Goal: Task Accomplishment & Management: Complete application form

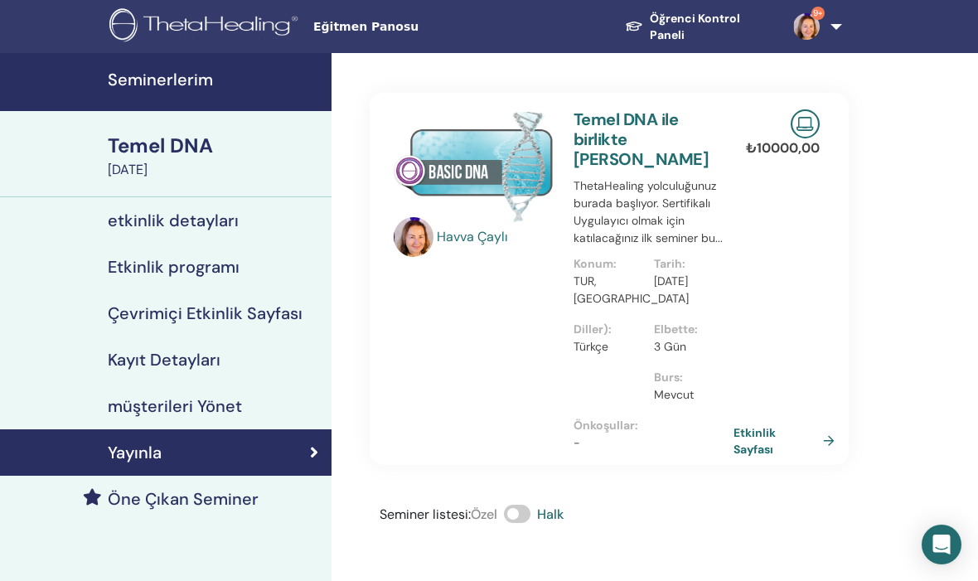
click at [162, 75] on font "Seminerlerim" at bounding box center [160, 80] width 105 height 22
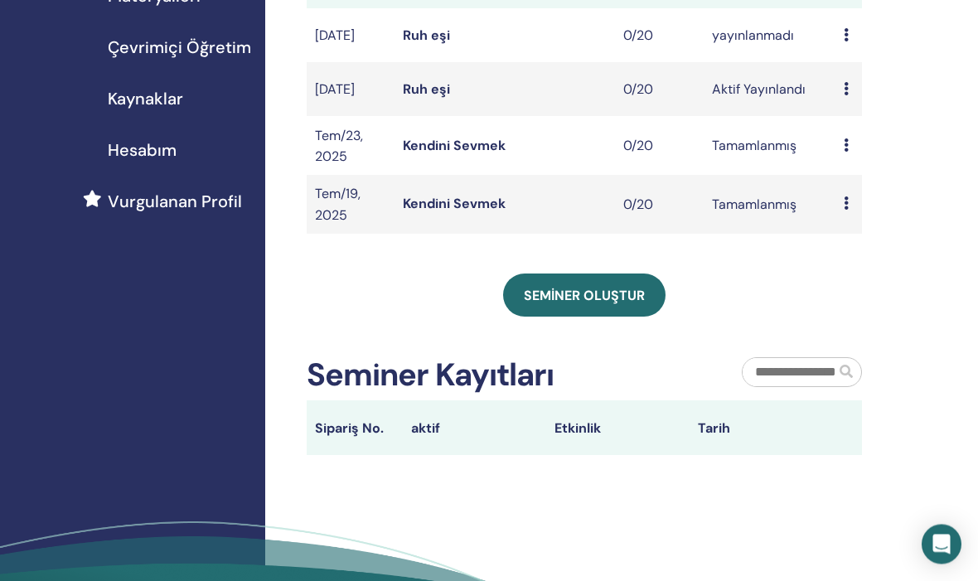
scroll to position [313, 0]
click at [582, 292] on link "Seminer oluştur" at bounding box center [584, 295] width 162 height 43
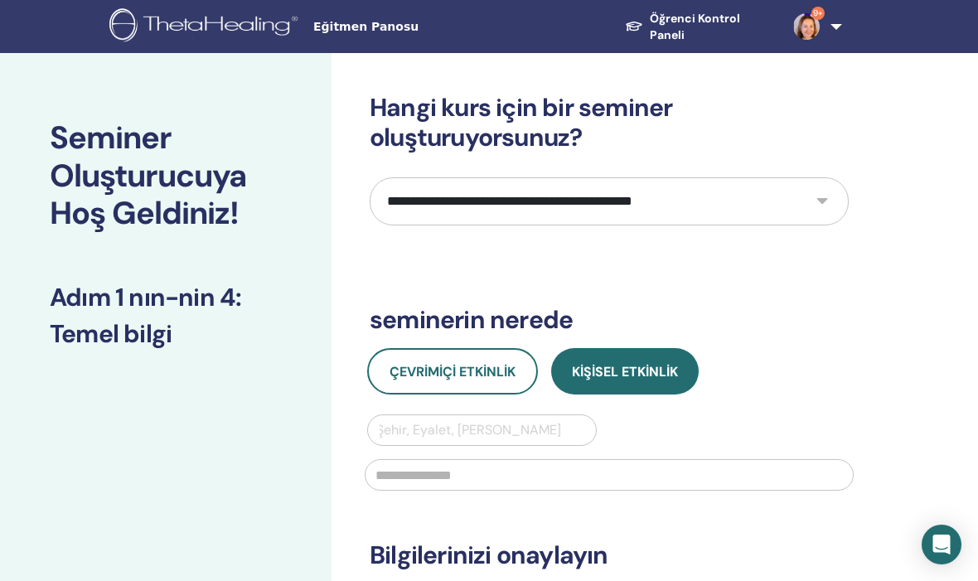
click at [827, 203] on select "**********" at bounding box center [609, 201] width 479 height 48
click at [816, 191] on select "**********" at bounding box center [609, 201] width 479 height 48
select select "****"
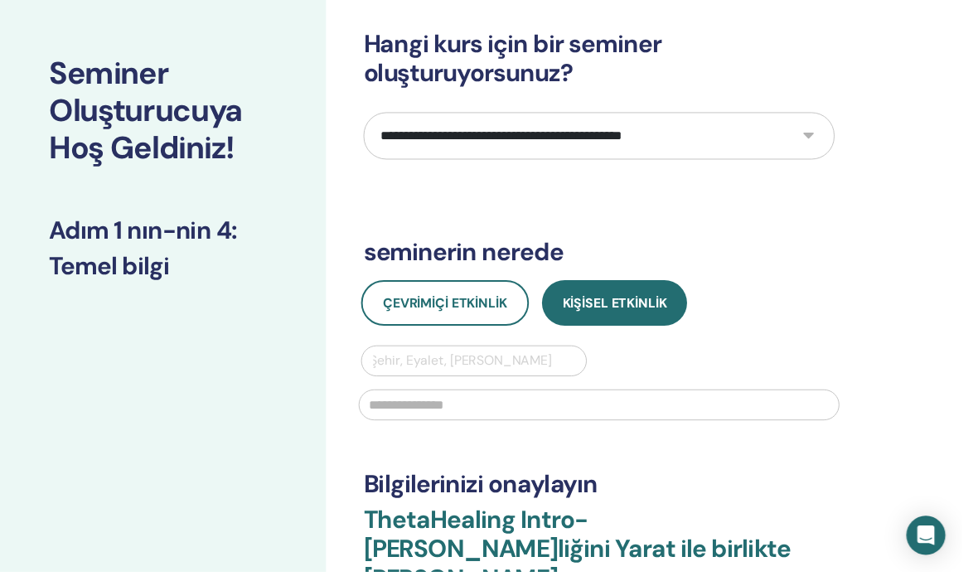
scroll to position [65, 0]
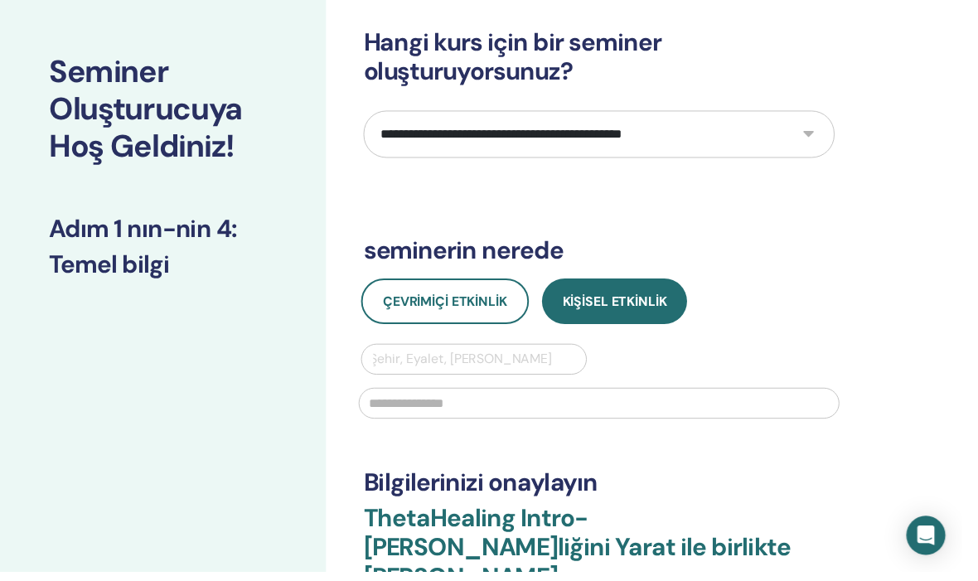
click at [459, 296] on button "Çevrimiçi Etkinlik" at bounding box center [452, 306] width 171 height 46
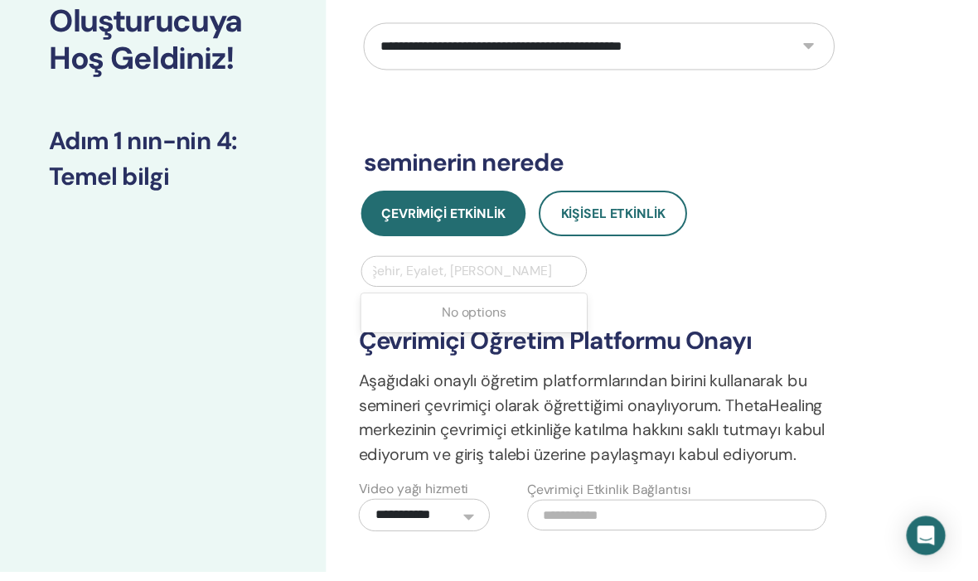
scroll to position [154, 0]
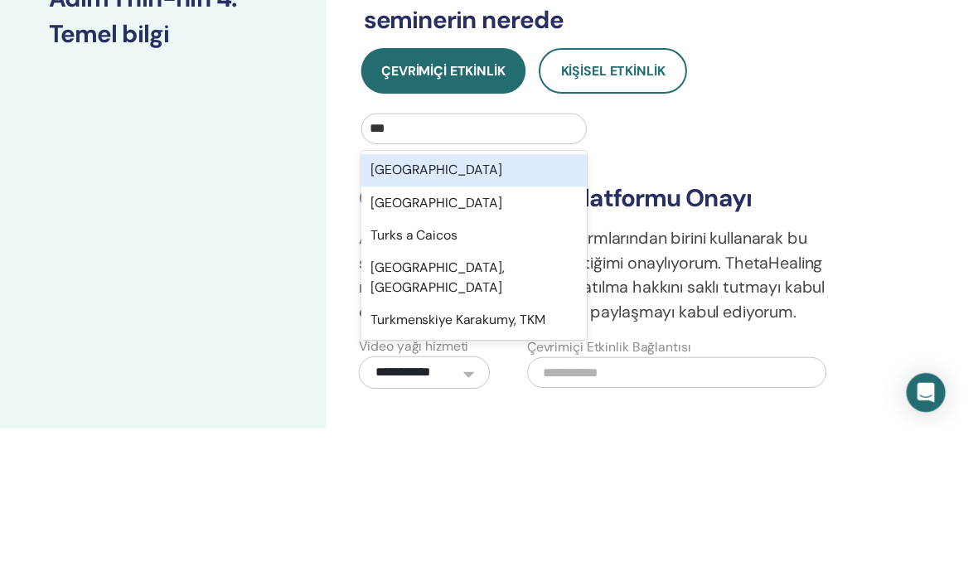
click at [450, 302] on div "Türkiye" at bounding box center [482, 318] width 230 height 33
type input "***"
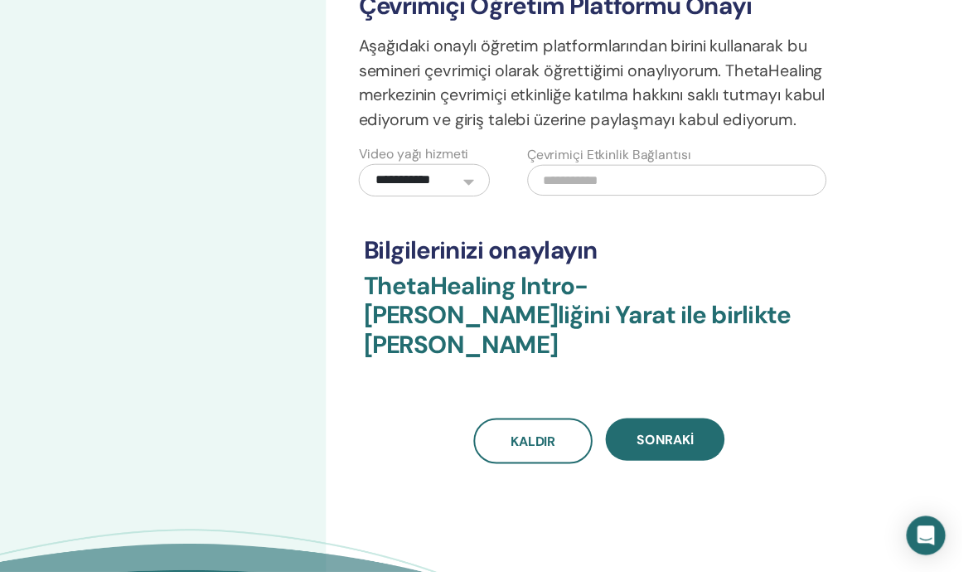
scroll to position [496, 0]
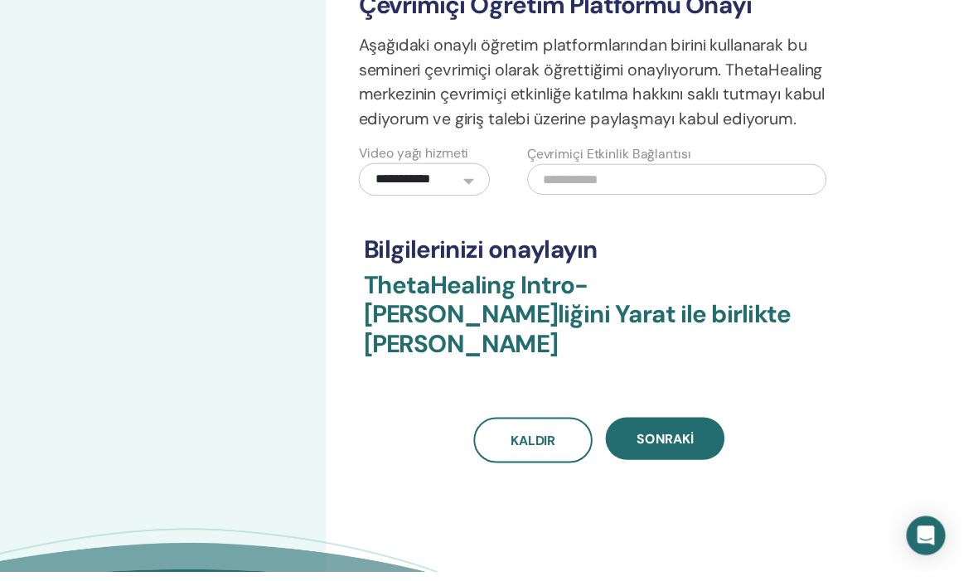
click at [701, 438] on font "Sonraki" at bounding box center [676, 446] width 58 height 17
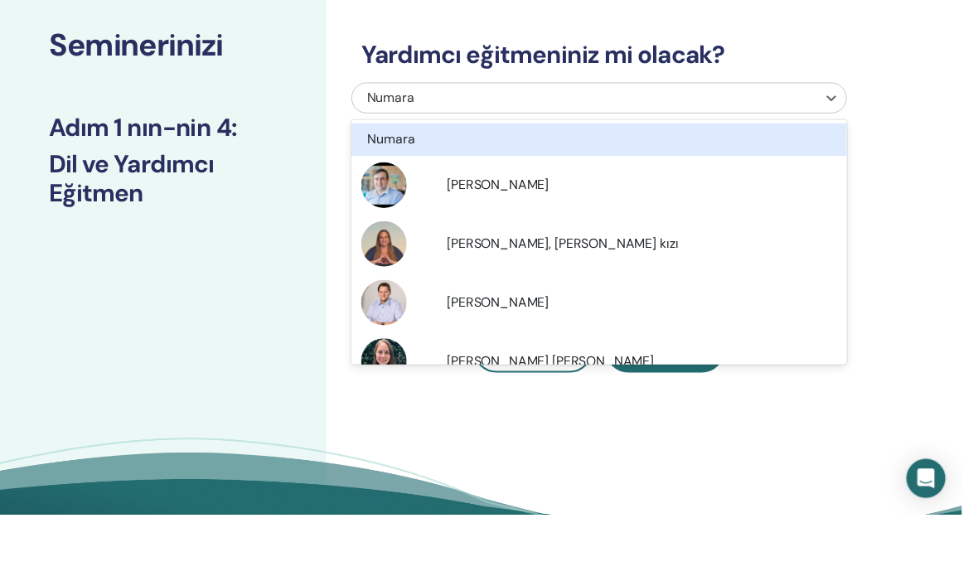
scroll to position [92, 0]
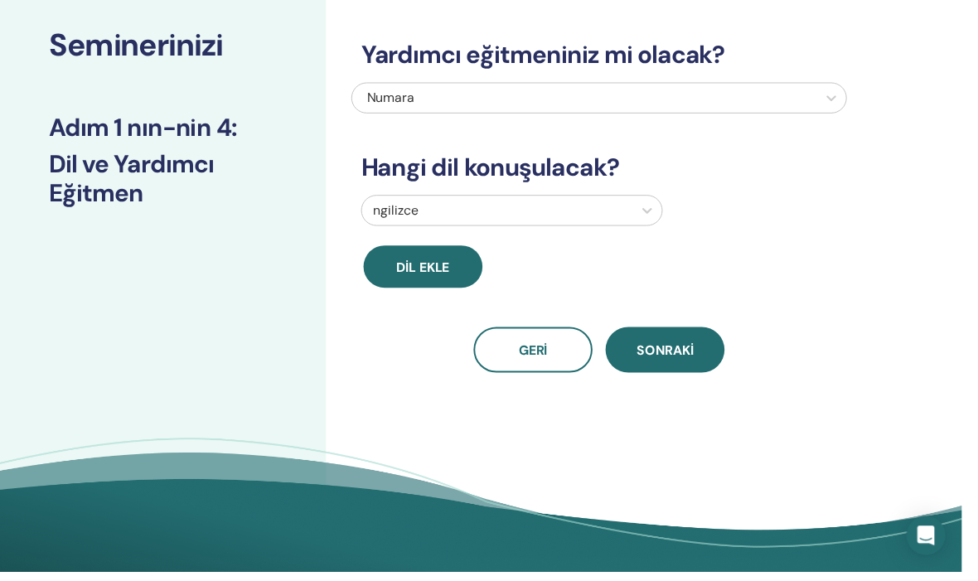
click at [937, 94] on div "Yardımcı eğitmeniniz mi olacak? Numara Hangi dil konuşulacak? İngilizce Dil ekl…" at bounding box center [663, 286] width 663 height 650
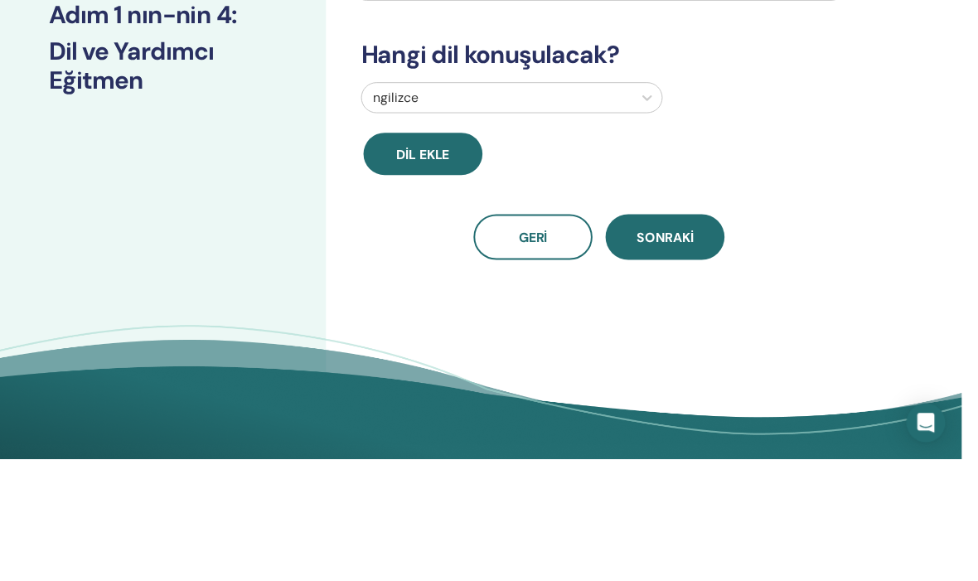
scroll to position [207, 0]
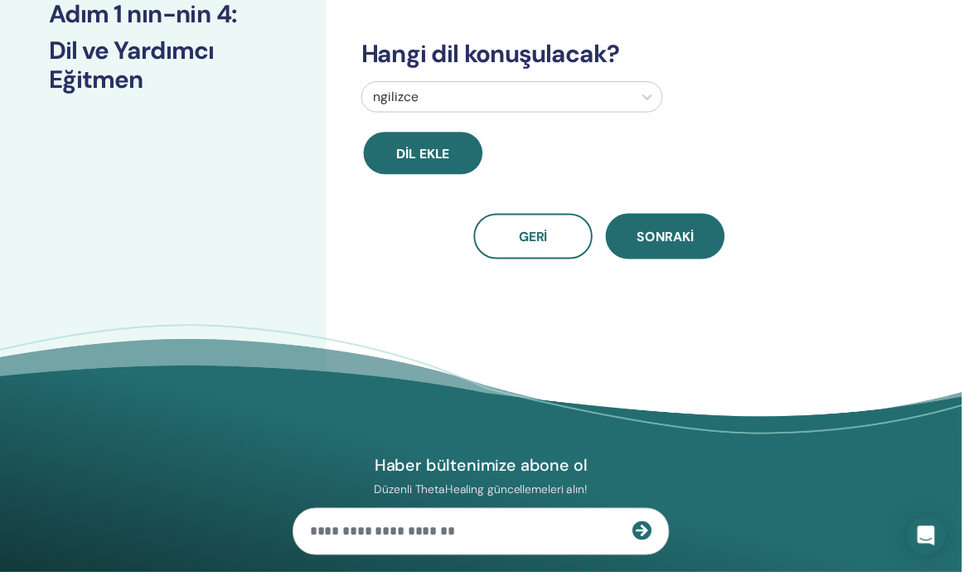
click at [776, 108] on div "İngilizce" at bounding box center [609, 98] width 509 height 31
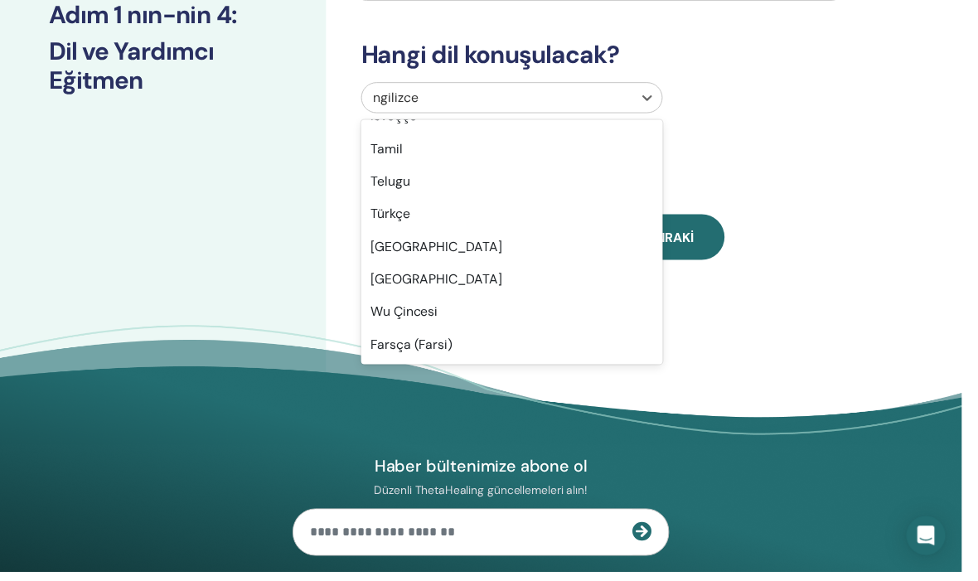
scroll to position [1316, 0]
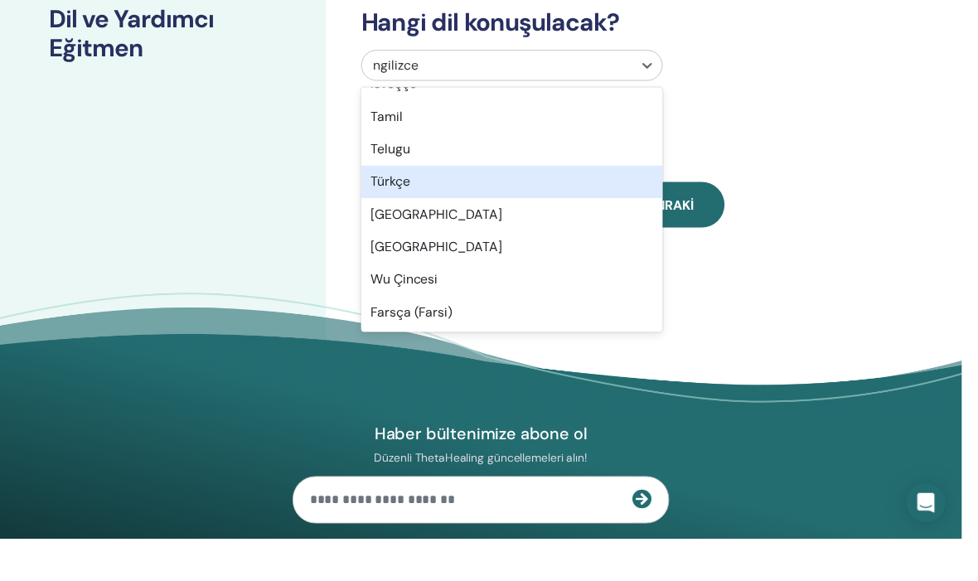
click at [451, 201] on div "Türkçe" at bounding box center [520, 217] width 307 height 33
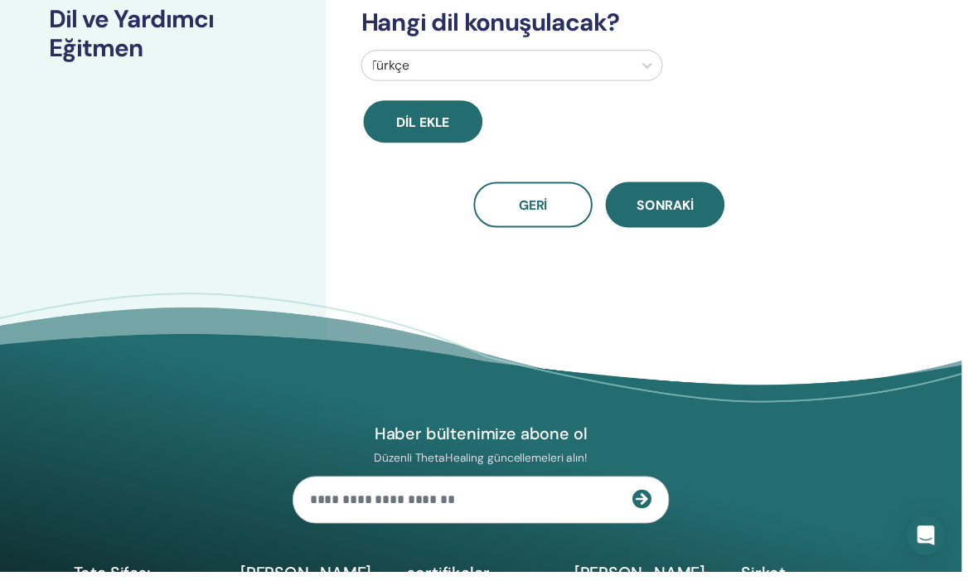
click at [694, 211] on font "Sonraki" at bounding box center [676, 208] width 58 height 17
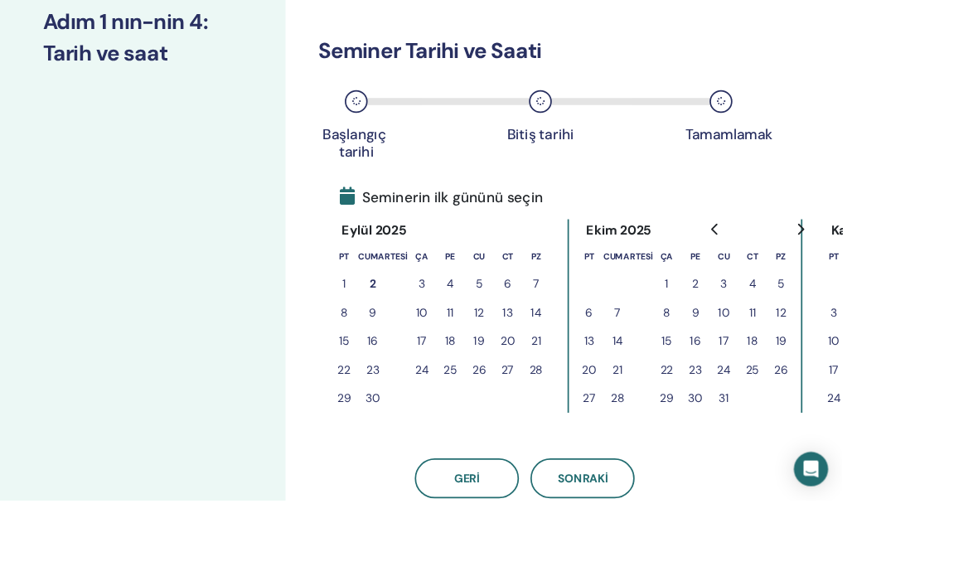
scroll to position [175, 0]
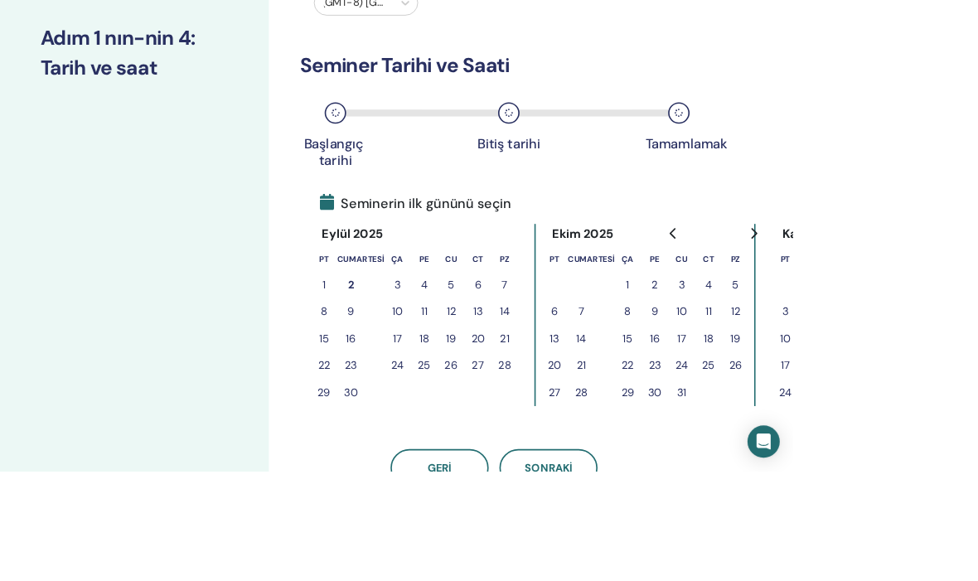
click at [402, 384] on font "8" at bounding box center [399, 383] width 8 height 17
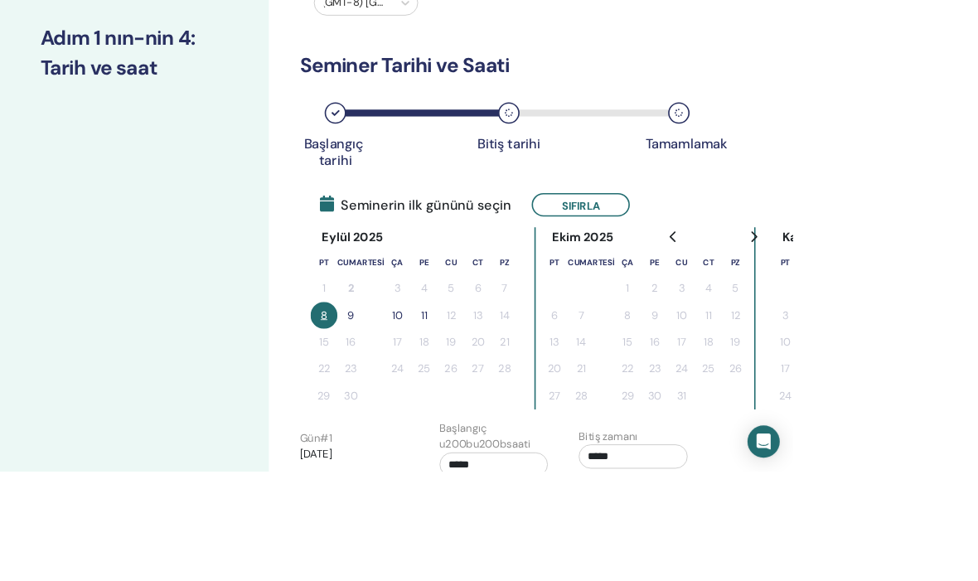
click at [409, 387] on button "8" at bounding box center [399, 388] width 33 height 33
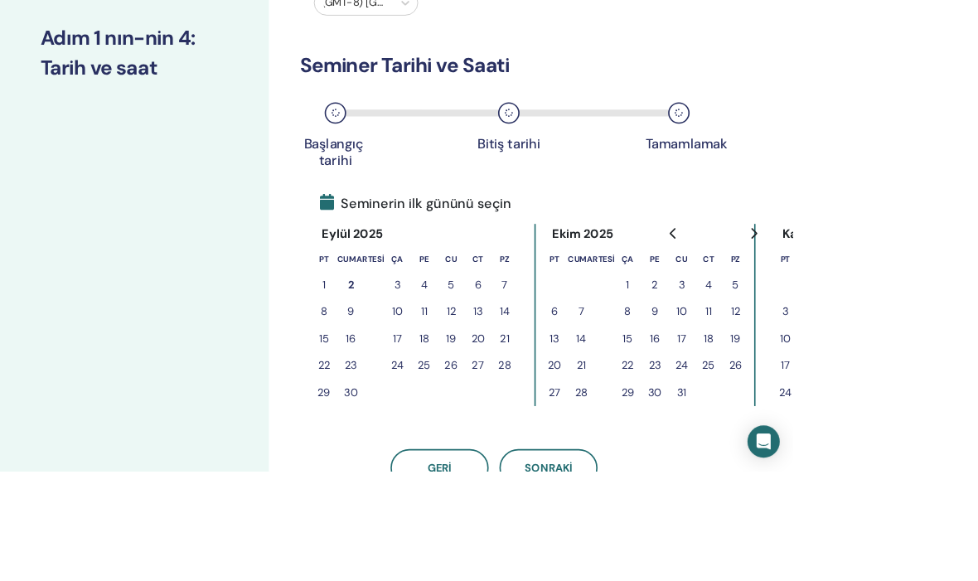
click at [400, 389] on font "8" at bounding box center [399, 383] width 8 height 17
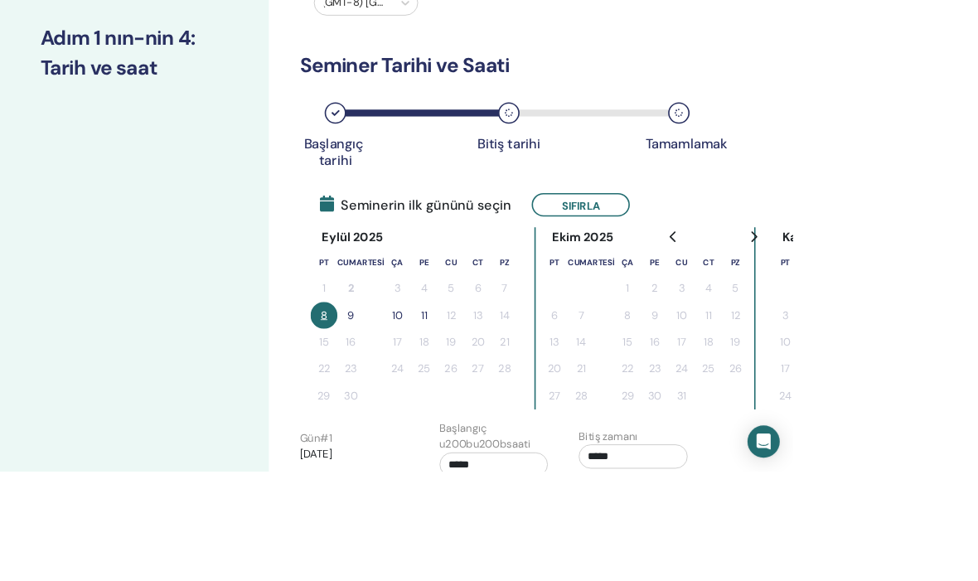
click at [429, 385] on font "9" at bounding box center [433, 388] width 8 height 17
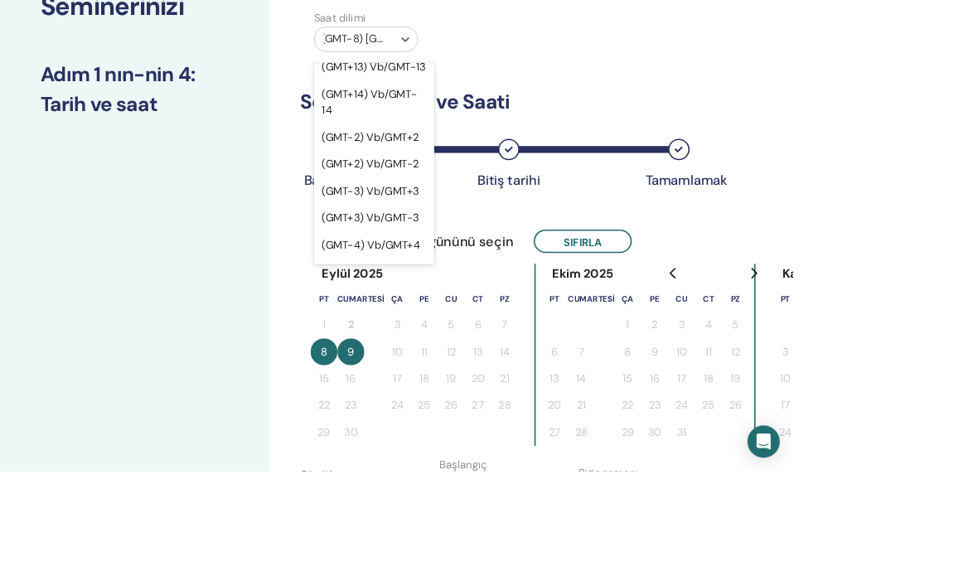
scroll to position [1129, 0]
click at [488, 259] on font "(GMT+3) Vb/GMT-3" at bounding box center [456, 267] width 119 height 17
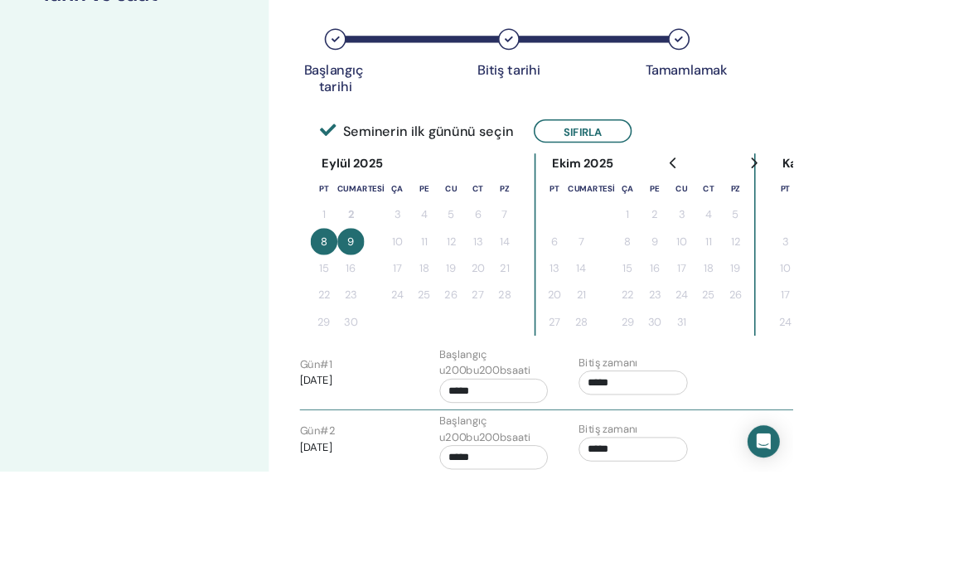
scroll to position [268, 0]
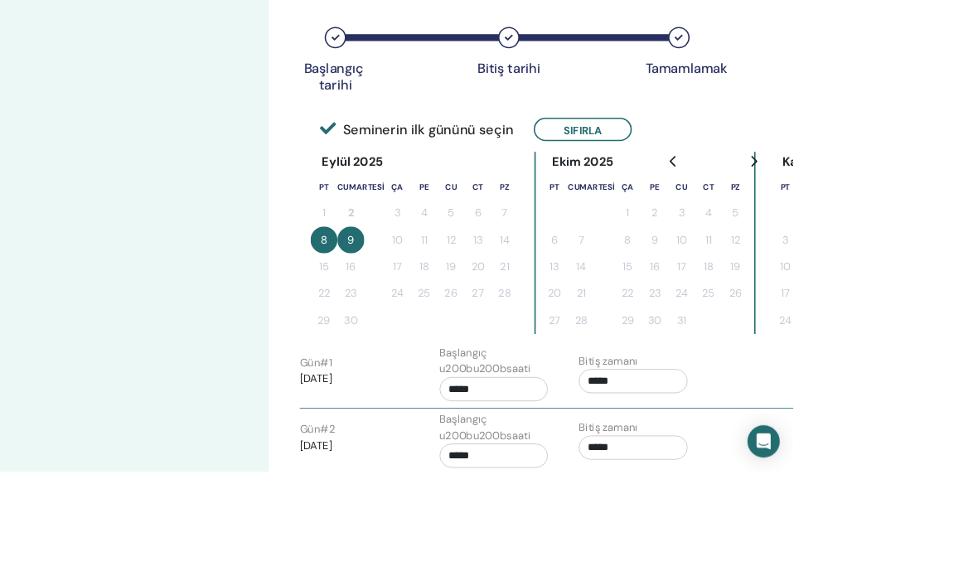
click at [580, 477] on input "*****" at bounding box center [609, 480] width 134 height 30
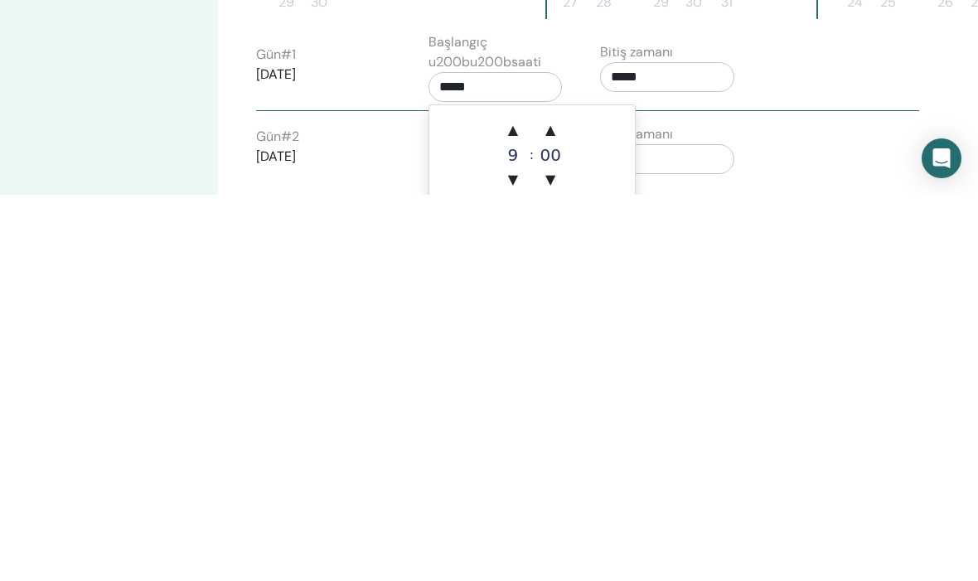
click at [509, 508] on font "▲" at bounding box center [513, 516] width 10 height 16
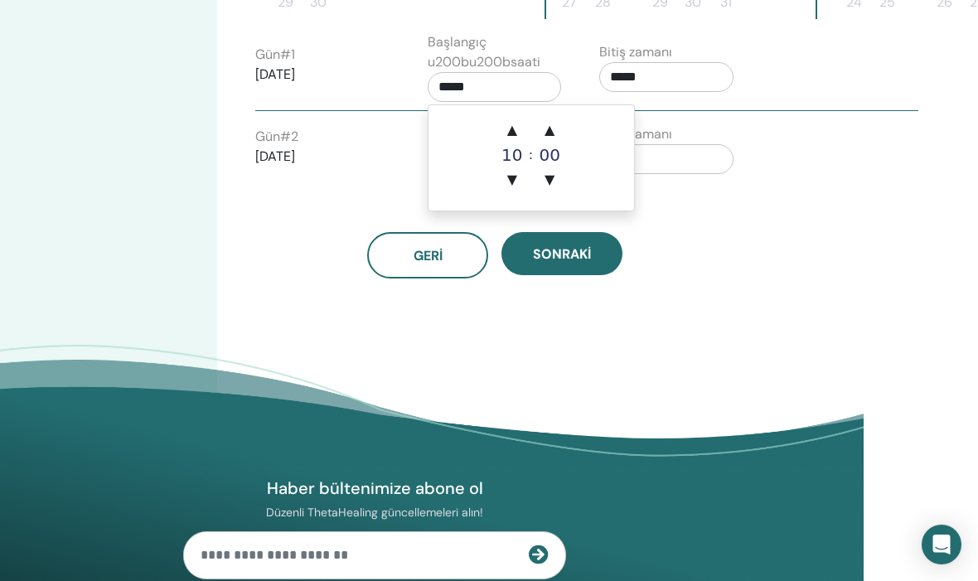
click at [506, 128] on span "▲" at bounding box center [512, 130] width 33 height 33
click at [515, 124] on font "▲" at bounding box center [512, 130] width 10 height 16
click at [516, 125] on font "▲" at bounding box center [512, 130] width 10 height 16
click at [508, 137] on font "▲" at bounding box center [512, 130] width 10 height 16
type input "*****"
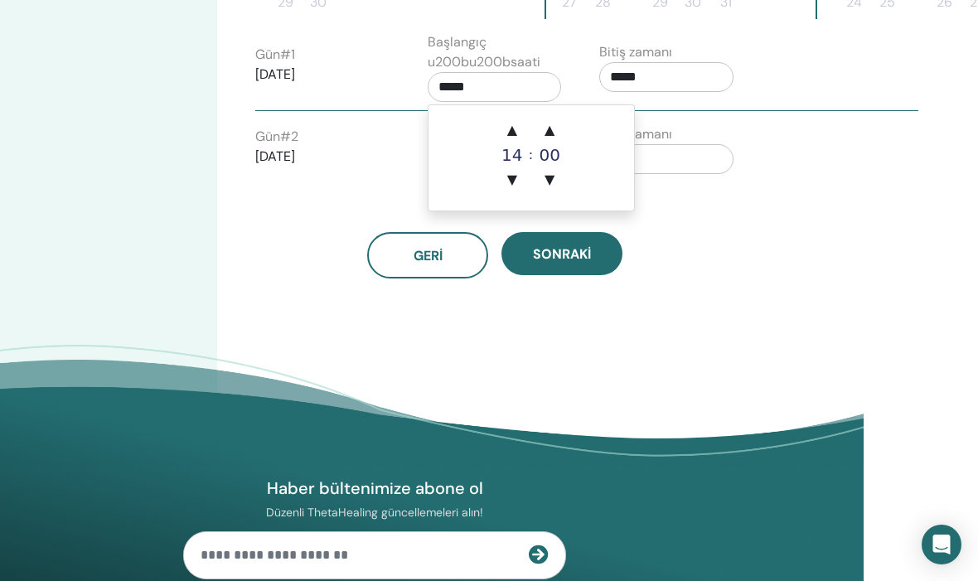
click at [698, 81] on input "*****" at bounding box center [666, 77] width 134 height 30
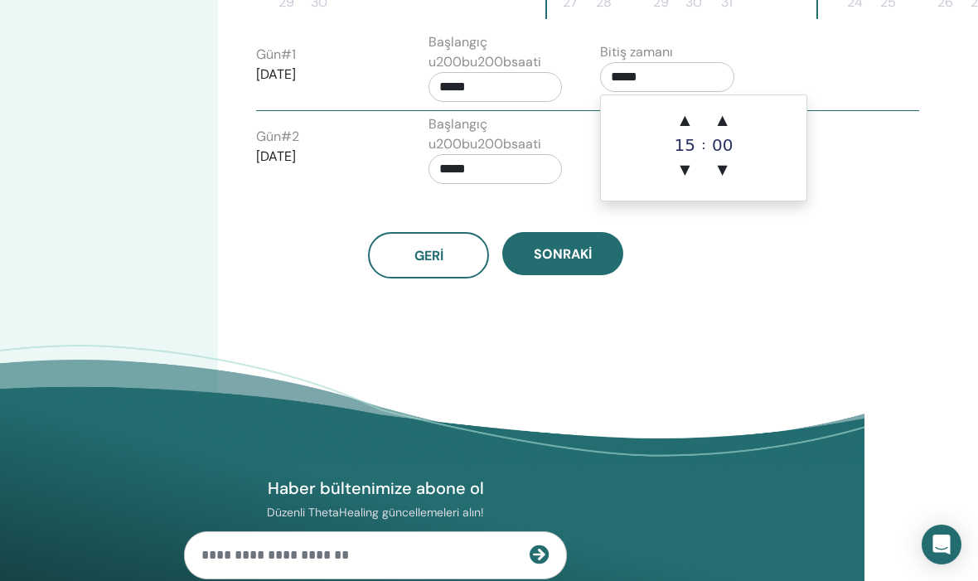
click at [683, 123] on font "▲" at bounding box center [685, 120] width 10 height 16
click at [678, 123] on span "▲" at bounding box center [683, 120] width 33 height 33
click at [681, 123] on font "▲" at bounding box center [684, 120] width 10 height 16
click at [679, 118] on font "▲" at bounding box center [684, 120] width 10 height 16
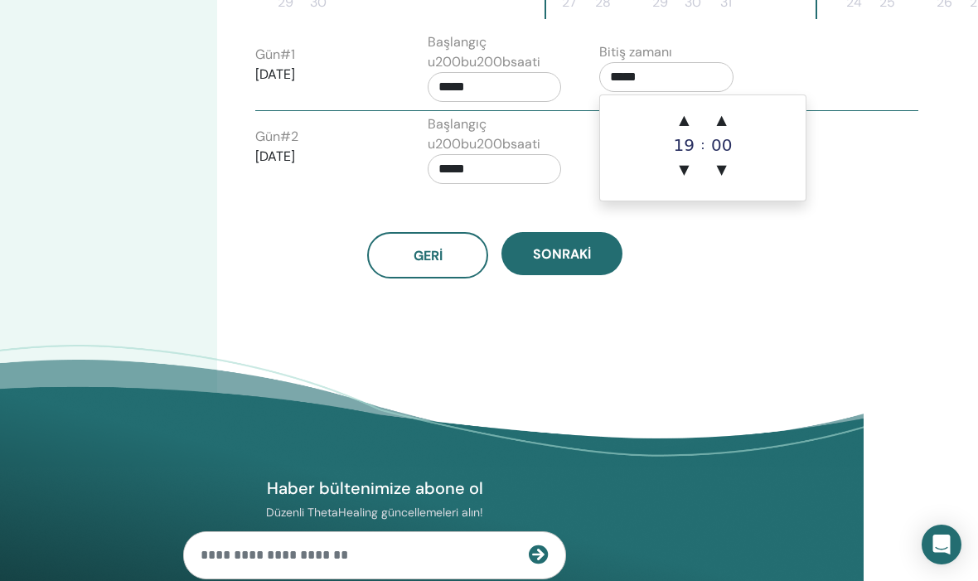
click at [723, 124] on font "▲" at bounding box center [722, 120] width 10 height 16
click at [718, 123] on font "▲" at bounding box center [722, 120] width 10 height 16
click at [714, 121] on span "▲" at bounding box center [721, 120] width 33 height 33
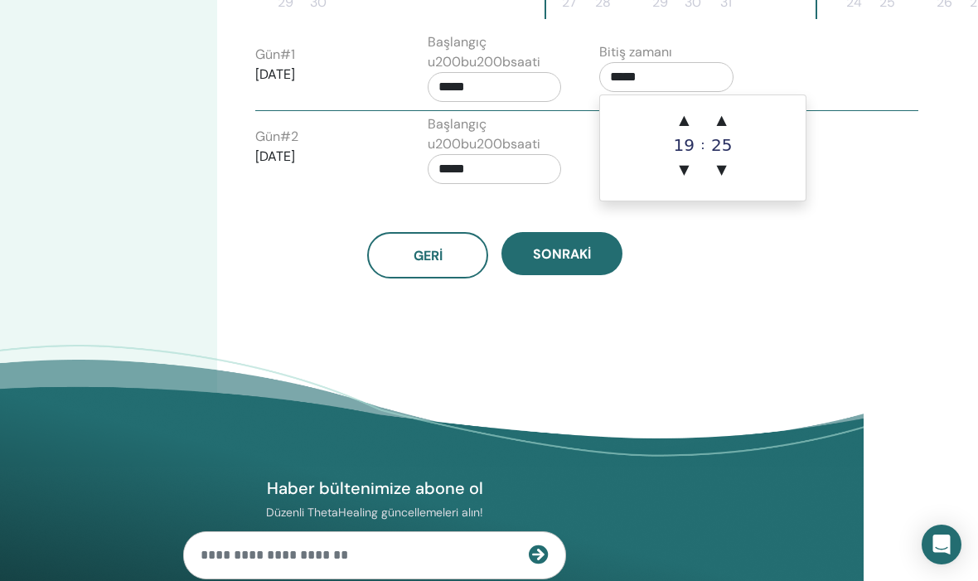
click at [719, 119] on font "▲" at bounding box center [722, 120] width 10 height 16
type input "*****"
click at [555, 247] on font "Sonraki" at bounding box center [562, 253] width 58 height 17
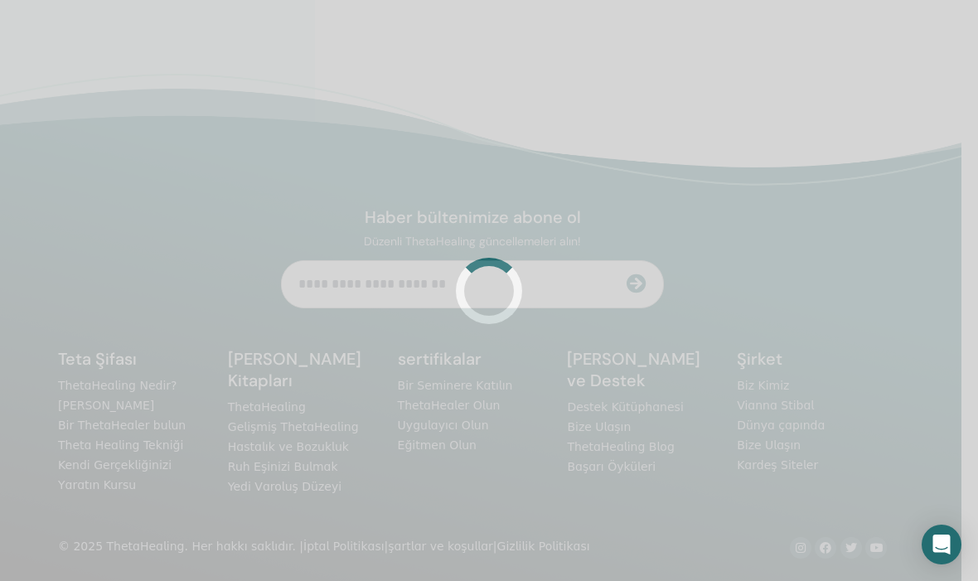
click at [555, 247] on div at bounding box center [489, 290] width 978 height 581
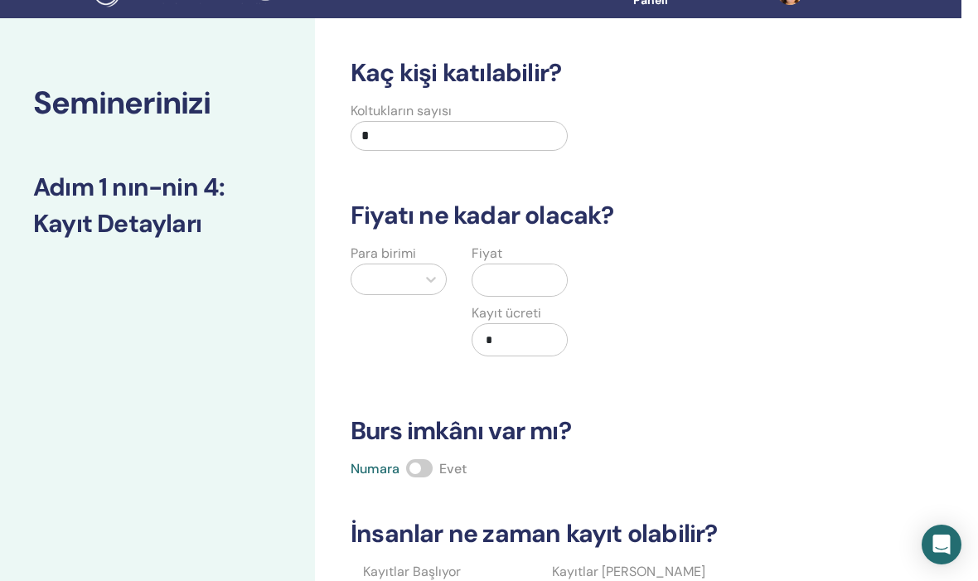
scroll to position [41, 17]
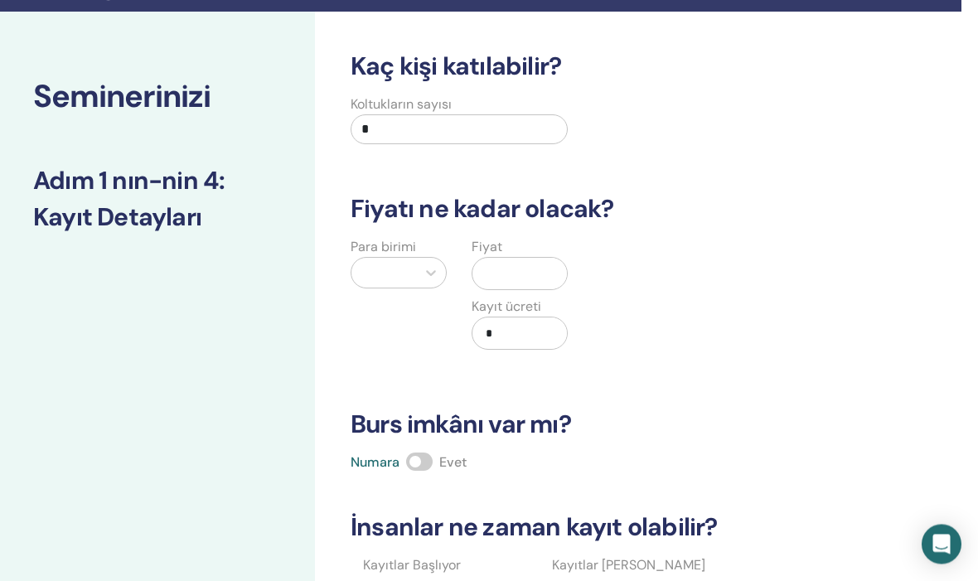
click at [367, 116] on input "*" at bounding box center [459, 130] width 217 height 30
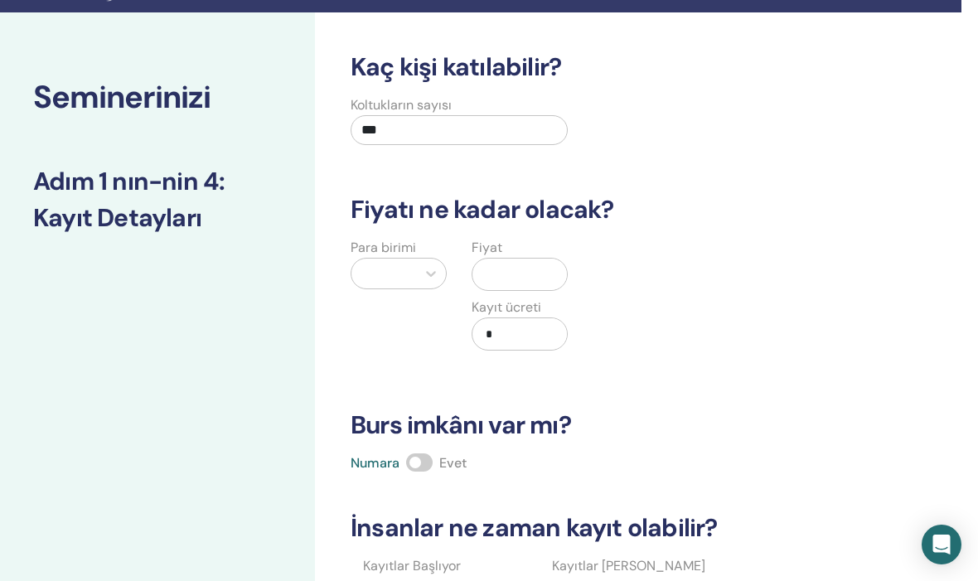
click at [403, 122] on input "***" at bounding box center [459, 130] width 217 height 30
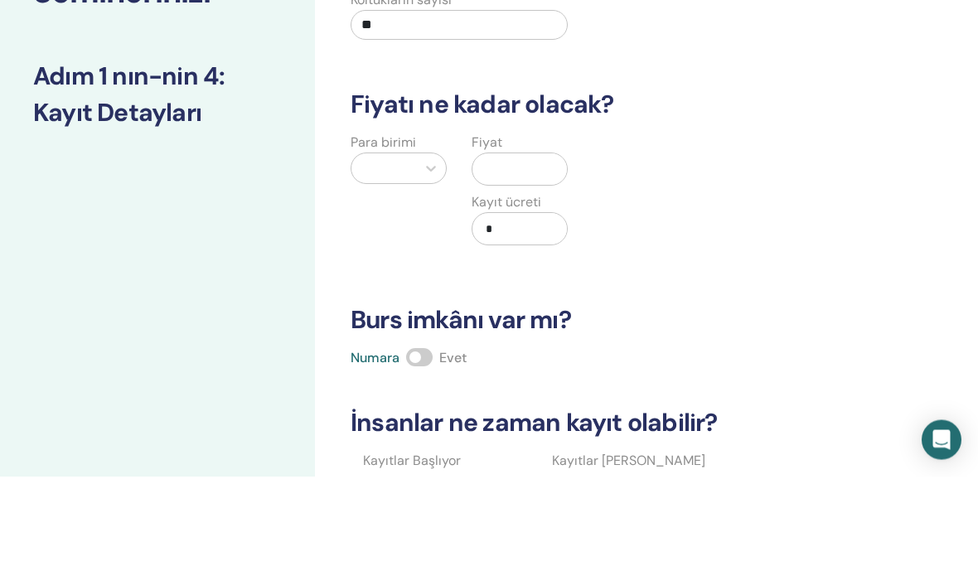
type input "**"
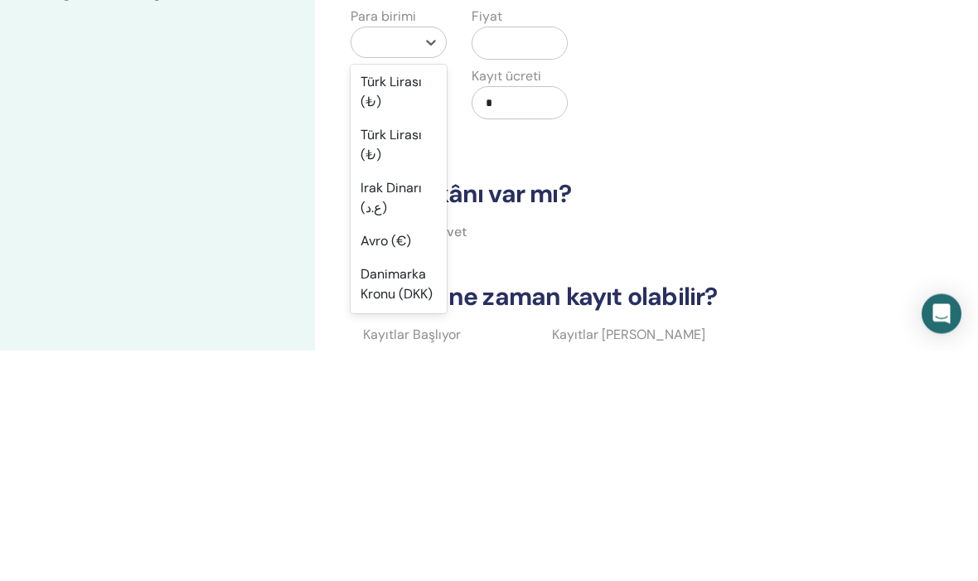
scroll to position [1594, 0]
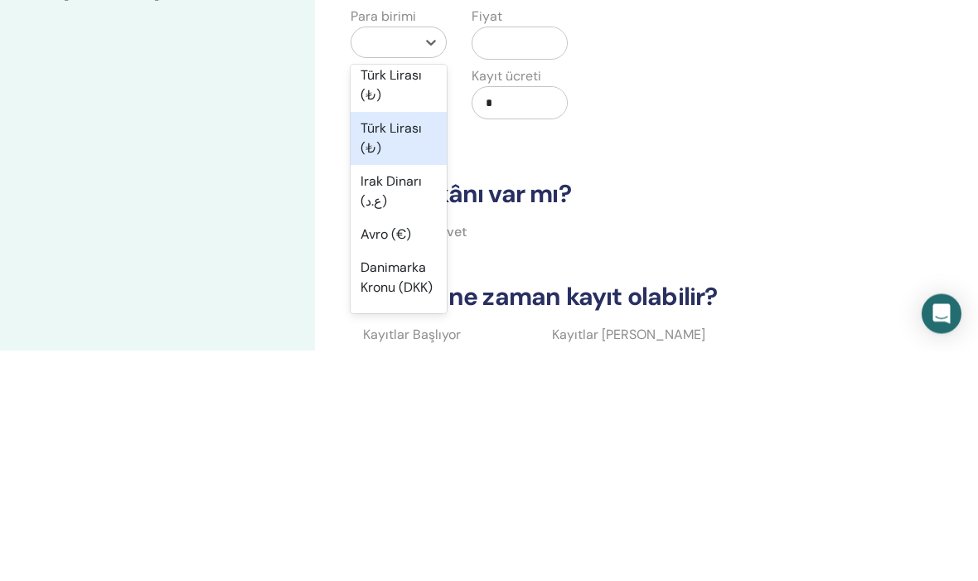
click at [394, 351] on font "Türk Lirası (₺)" at bounding box center [391, 369] width 61 height 37
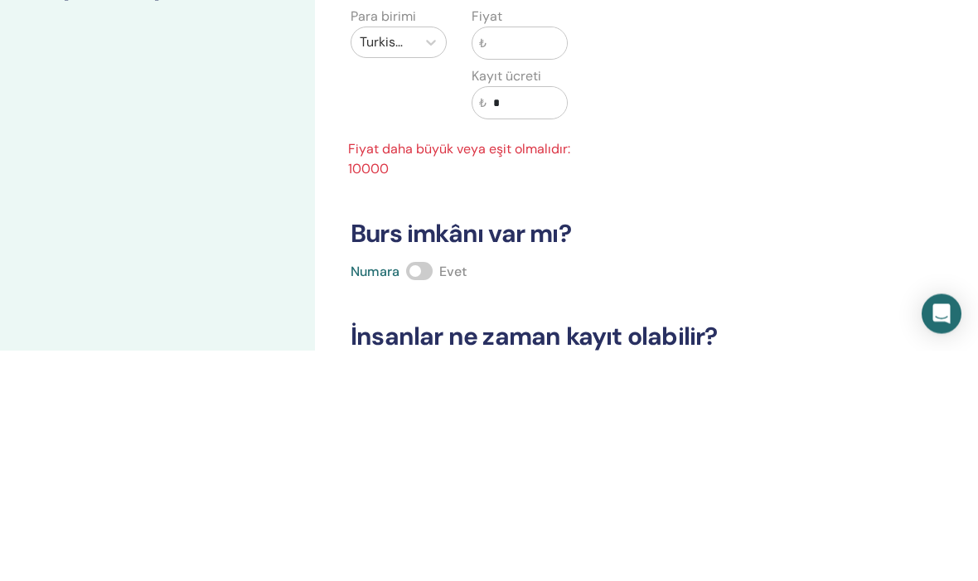
scroll to position [272, 17]
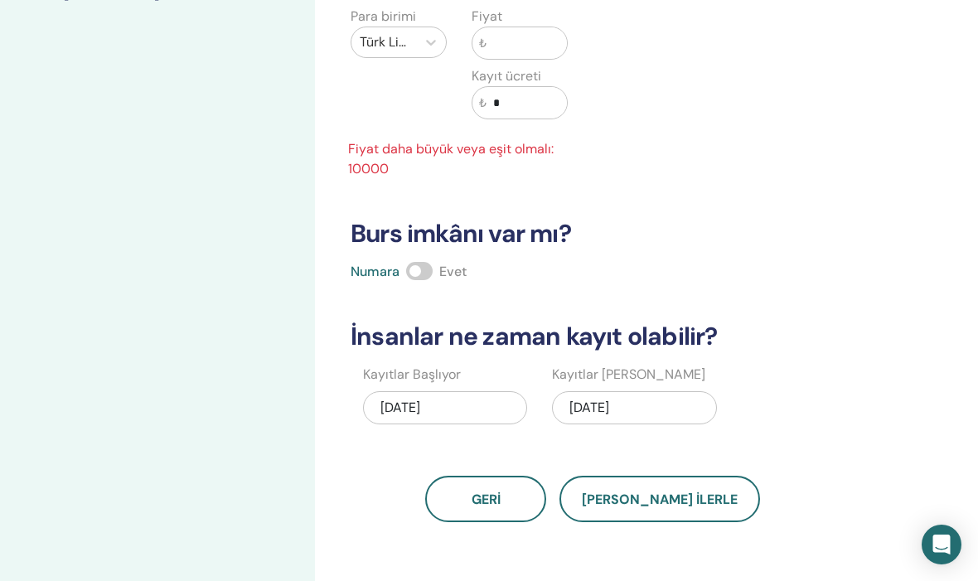
click at [528, 44] on input "text" at bounding box center [527, 42] width 80 height 31
click at [369, 167] on font "Fiyat daha büyük veya eşit olmalı: 10000" at bounding box center [451, 158] width 206 height 37
click at [366, 165] on font "Fiyat daha büyük veya eşit olmalı: 10000" at bounding box center [451, 158] width 206 height 37
click at [487, 41] on input "text" at bounding box center [527, 42] width 80 height 31
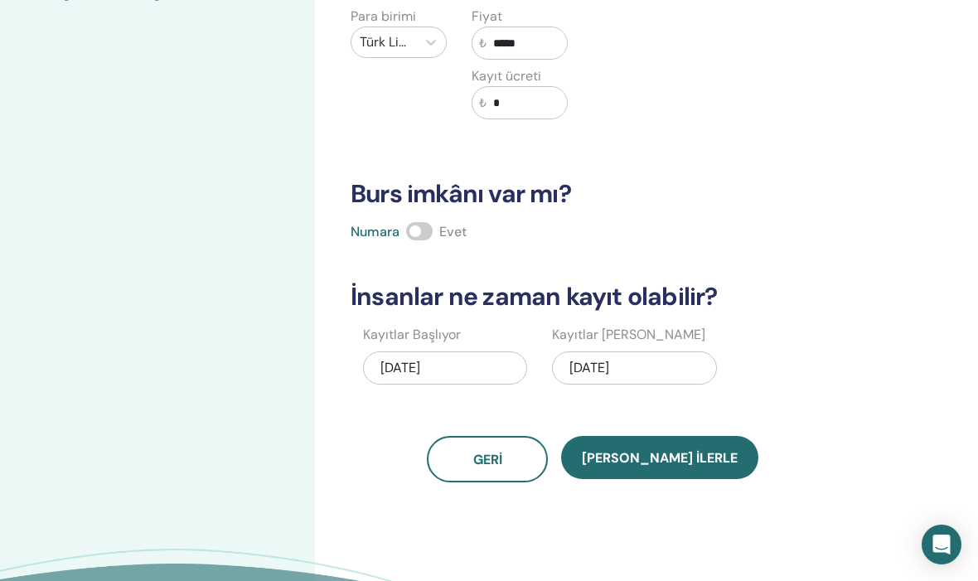
type input "*****"
click at [419, 229] on span at bounding box center [419, 231] width 27 height 18
click at [665, 458] on font "Kaydet ilerle" at bounding box center [660, 457] width 156 height 17
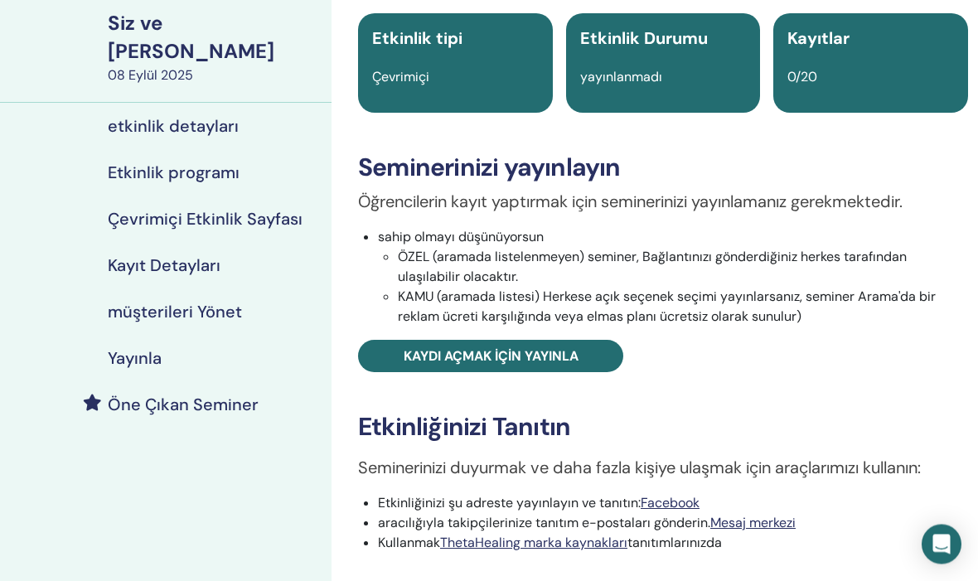
scroll to position [123, 0]
click at [543, 349] on font "Kaydı açmak için yayınla" at bounding box center [491, 355] width 175 height 17
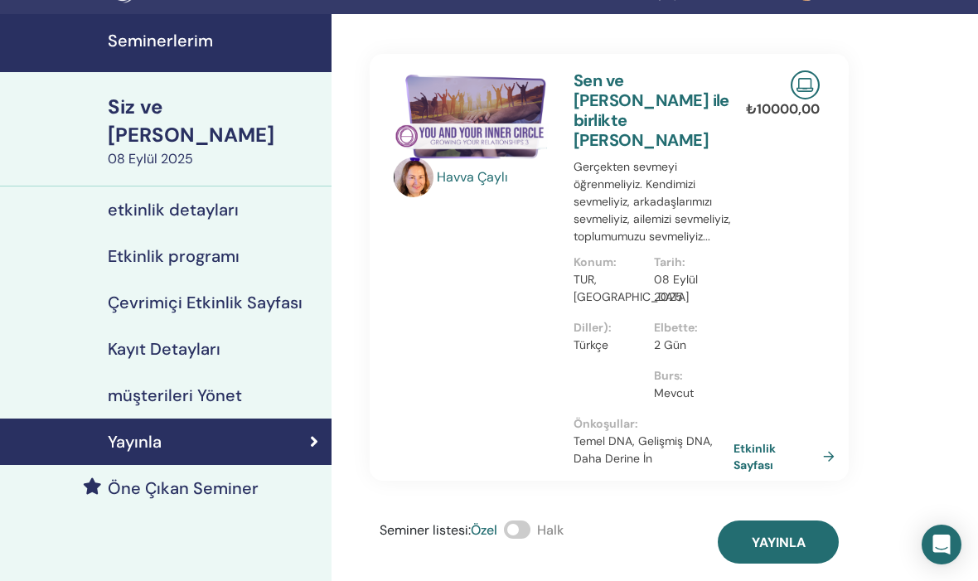
scroll to position [58, 0]
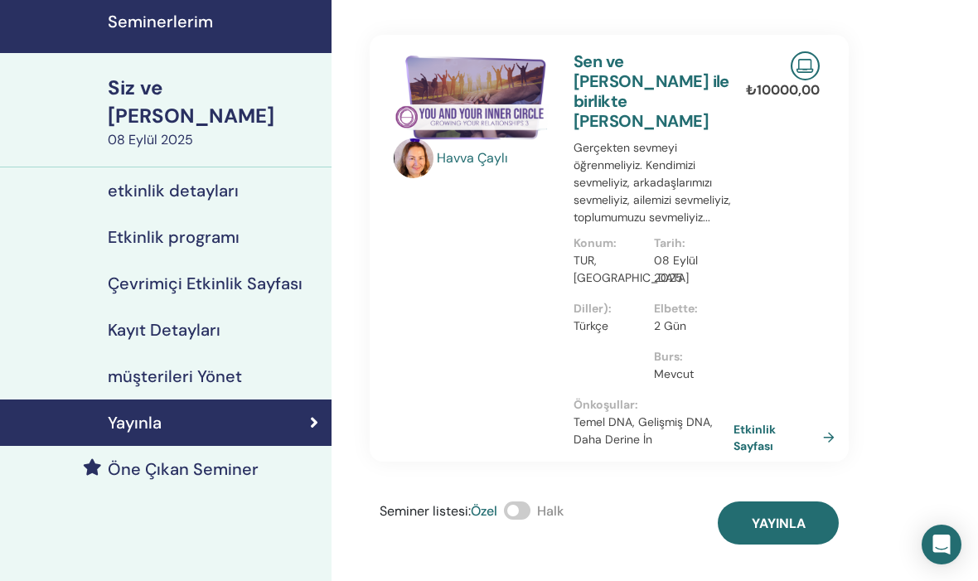
click at [788, 515] on font "Yayınla" at bounding box center [779, 523] width 54 height 17
click at [203, 21] on font "Seminerlerim" at bounding box center [160, 22] width 105 height 22
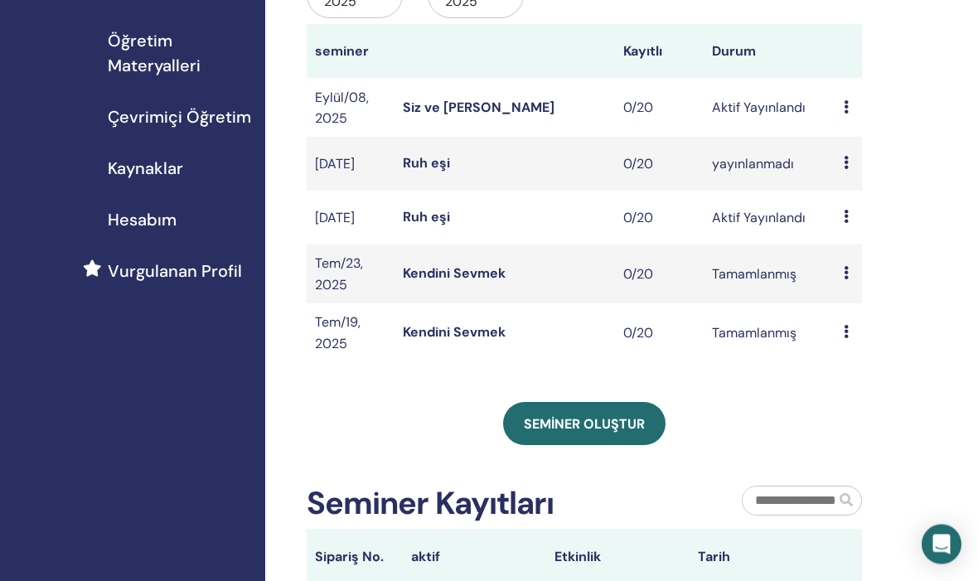
scroll to position [244, 0]
click at [575, 428] on font "Seminer oluştur" at bounding box center [584, 423] width 121 height 17
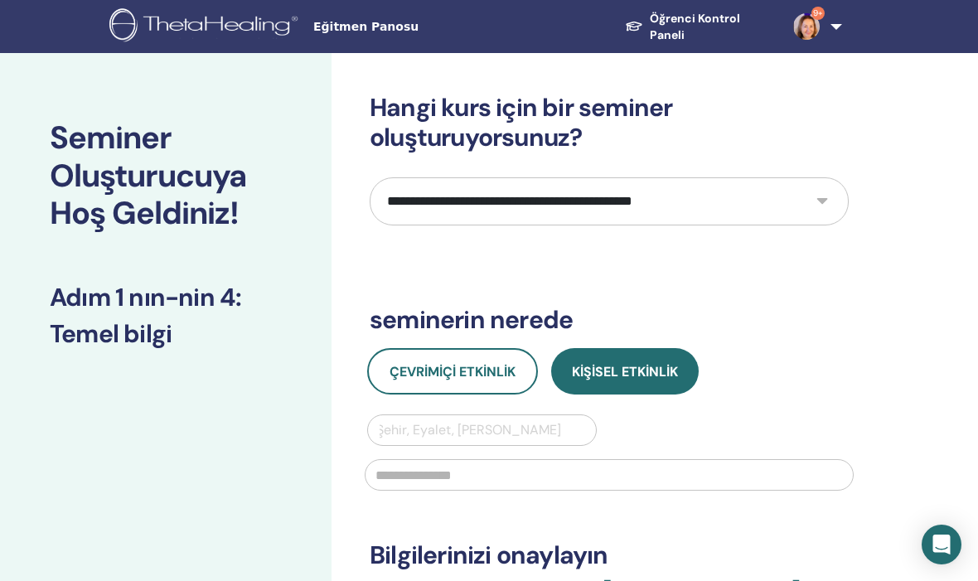
click at [823, 199] on select "**********" at bounding box center [609, 201] width 479 height 48
select select "****"
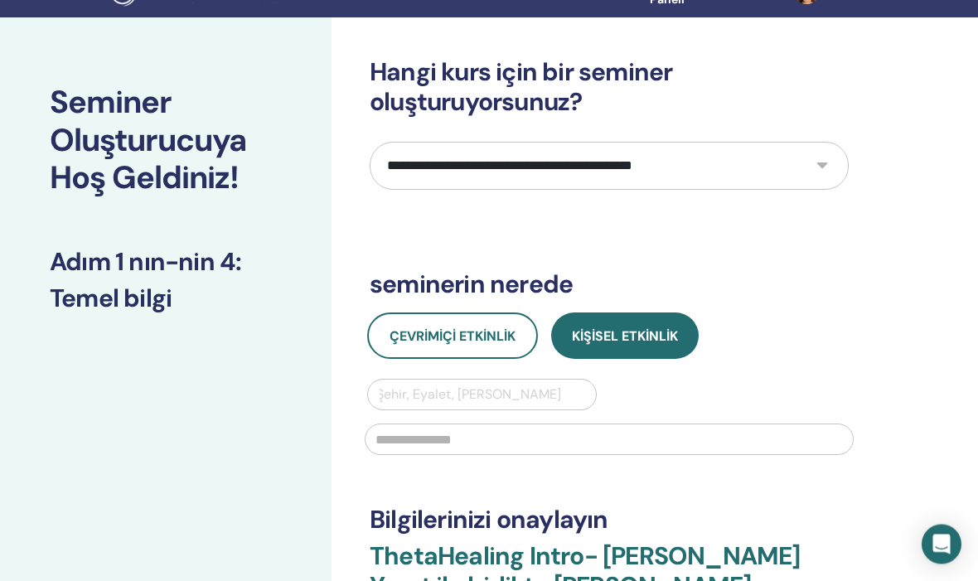
scroll to position [36, 0]
click at [496, 332] on font "Çevrimiçi Etkinlik" at bounding box center [453, 335] width 126 height 17
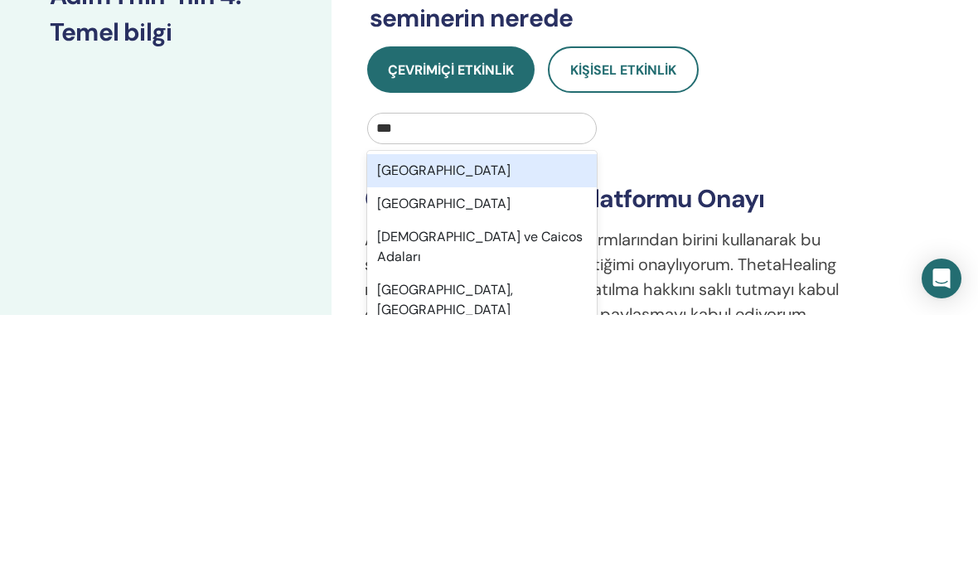
click at [435, 420] on div "Türkiye" at bounding box center [482, 436] width 230 height 33
type input "***"
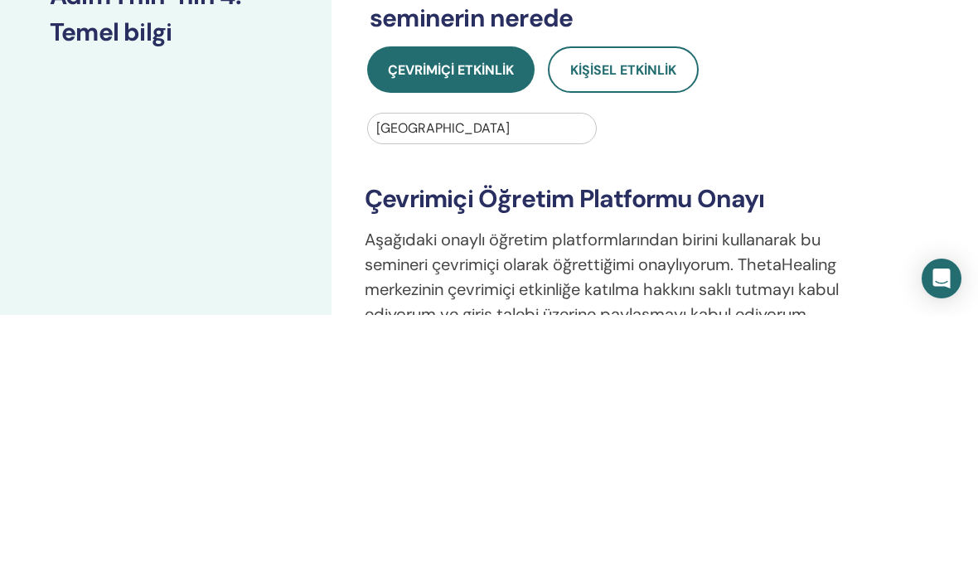
scroll to position [302, 0]
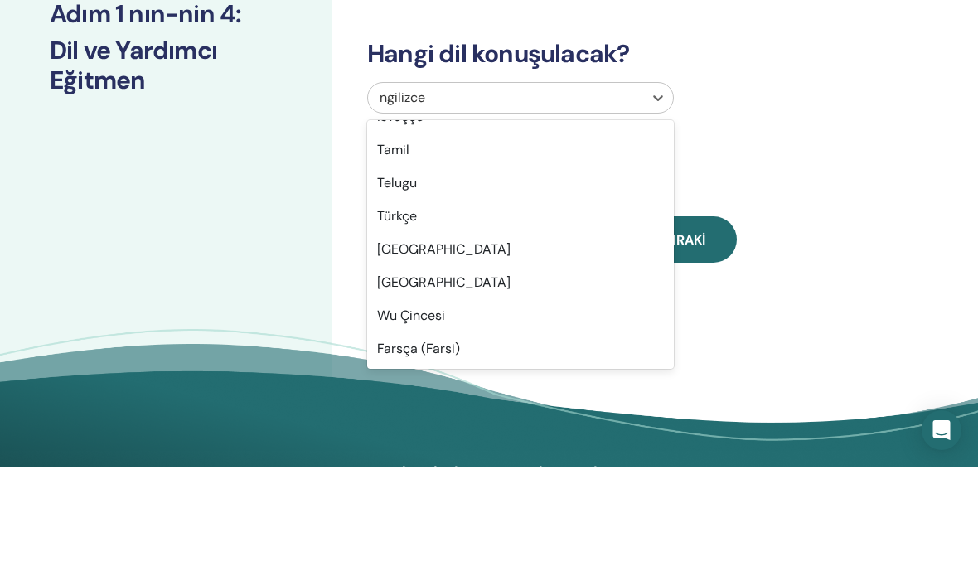
scroll to position [1316, 0]
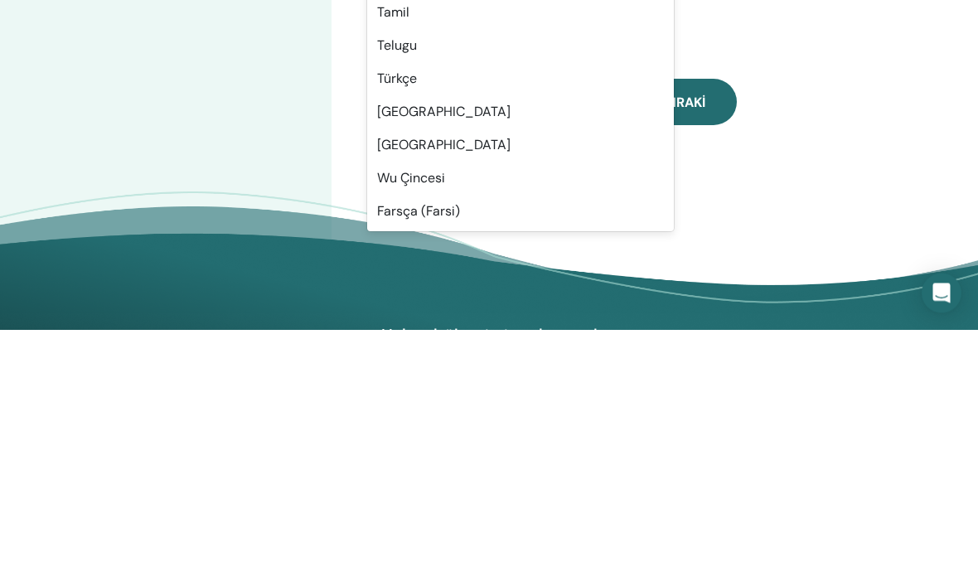
click at [409, 322] on font "Türkçe" at bounding box center [397, 330] width 40 height 17
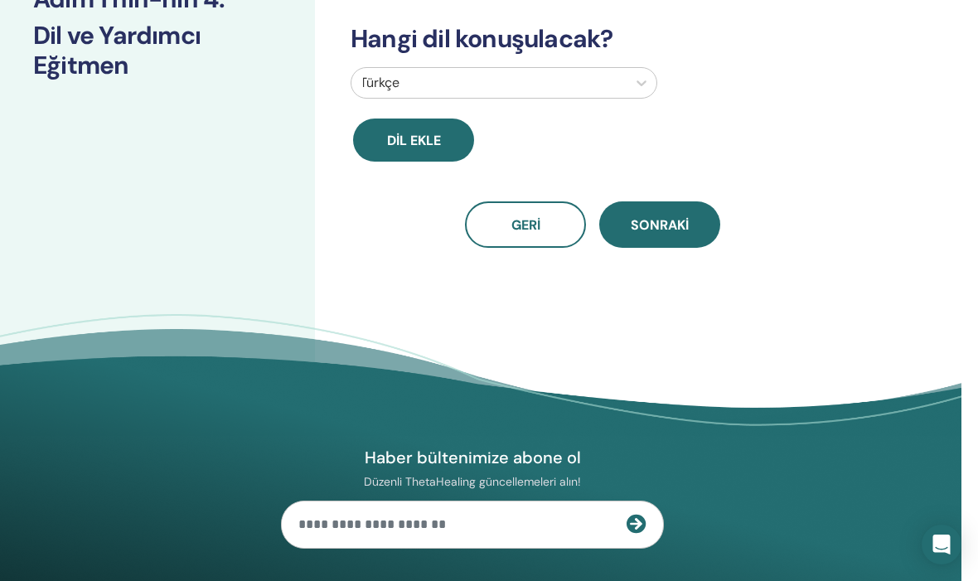
scroll to position [221, 17]
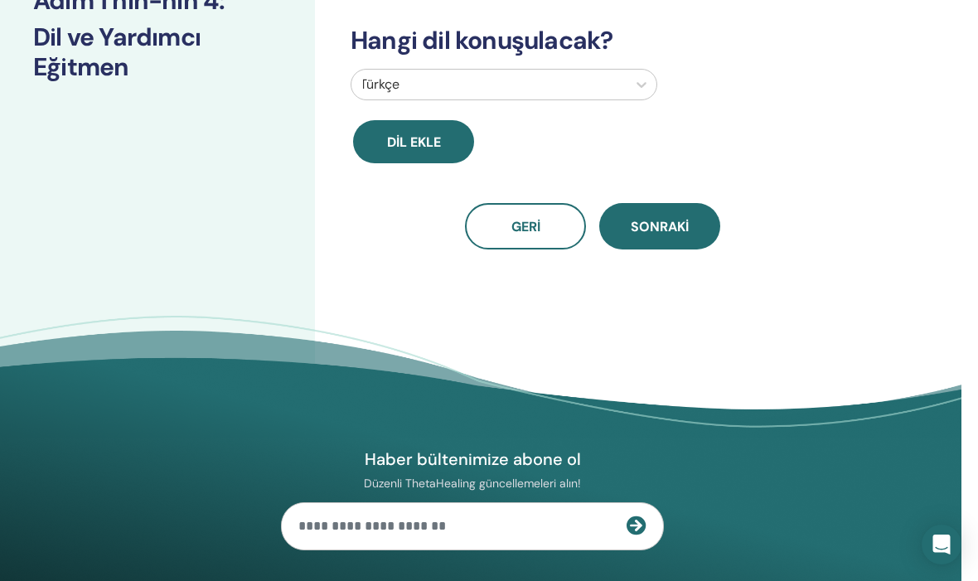
click at [666, 215] on button "Sonraki" at bounding box center [659, 226] width 121 height 46
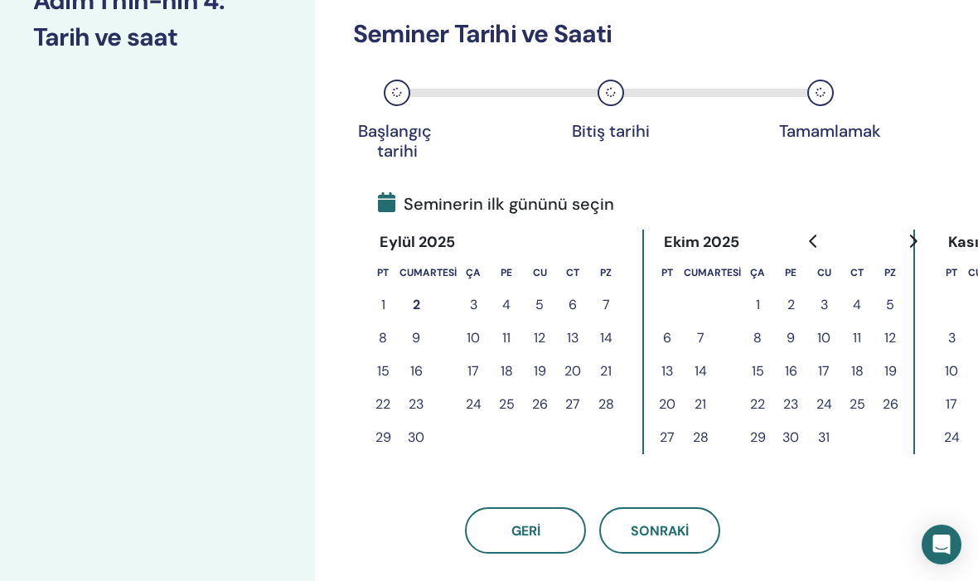
click at [539, 307] on font "5" at bounding box center [539, 304] width 8 height 17
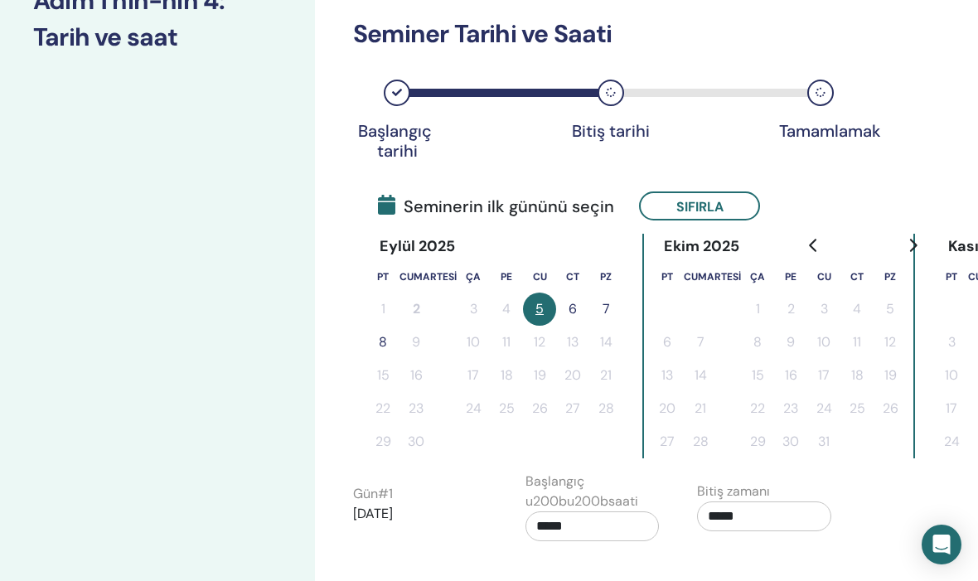
click at [576, 308] on font "6" at bounding box center [573, 308] width 8 height 17
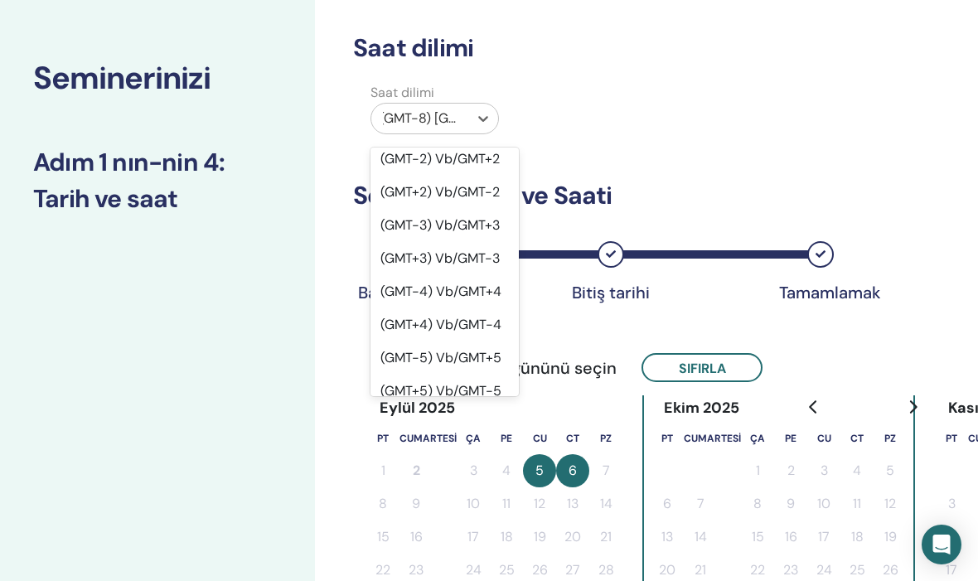
scroll to position [1208, 0]
click at [450, 249] on font "(GMT+3) Vb/GMT-3" at bounding box center [439, 257] width 119 height 17
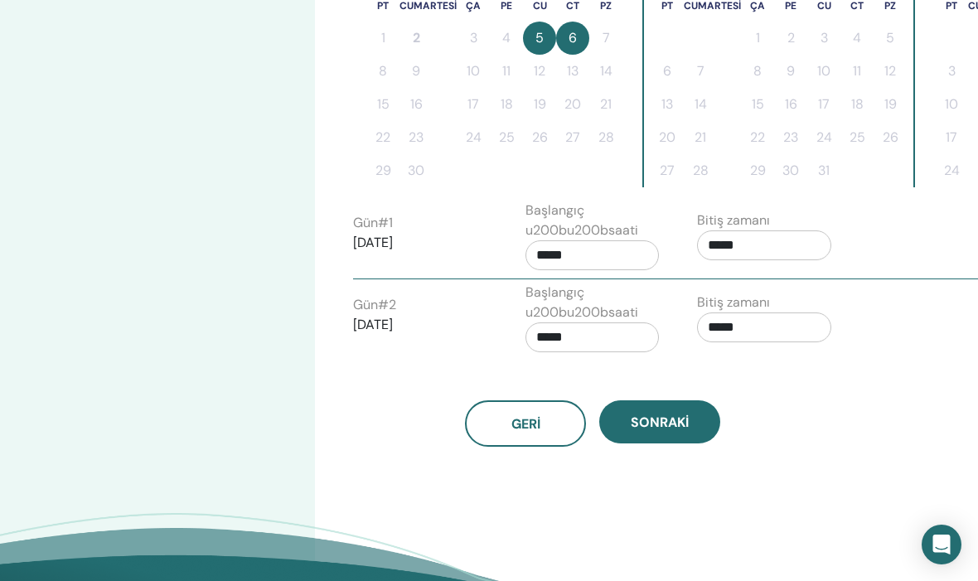
scroll to position [498, 17]
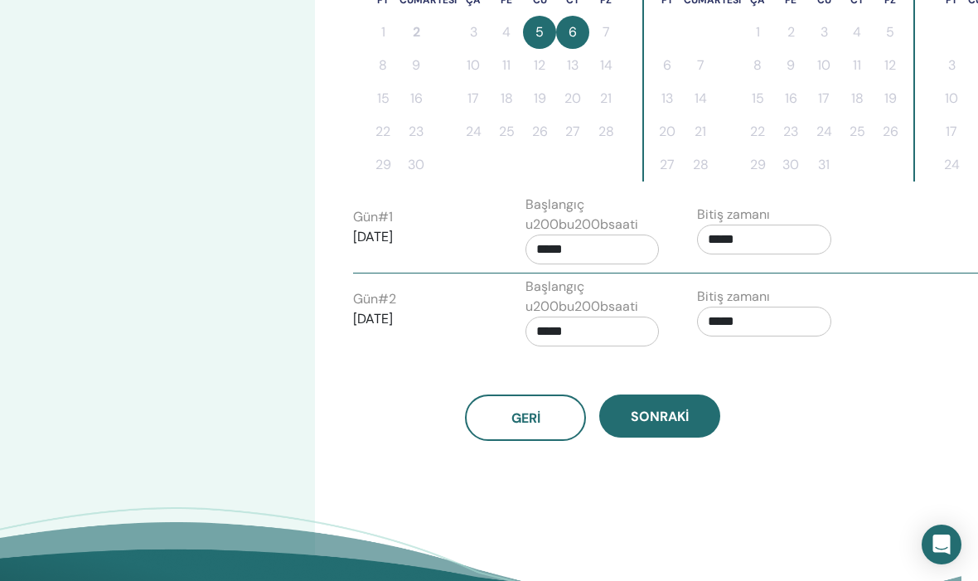
click at [603, 245] on input "*****" at bounding box center [593, 250] width 134 height 30
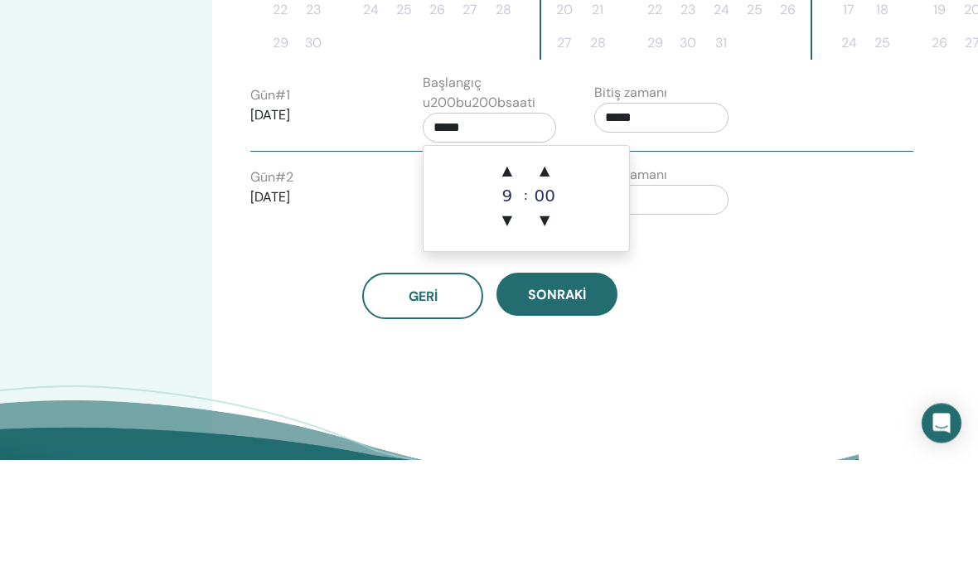
click at [505, 284] on font "▲" at bounding box center [507, 292] width 10 height 16
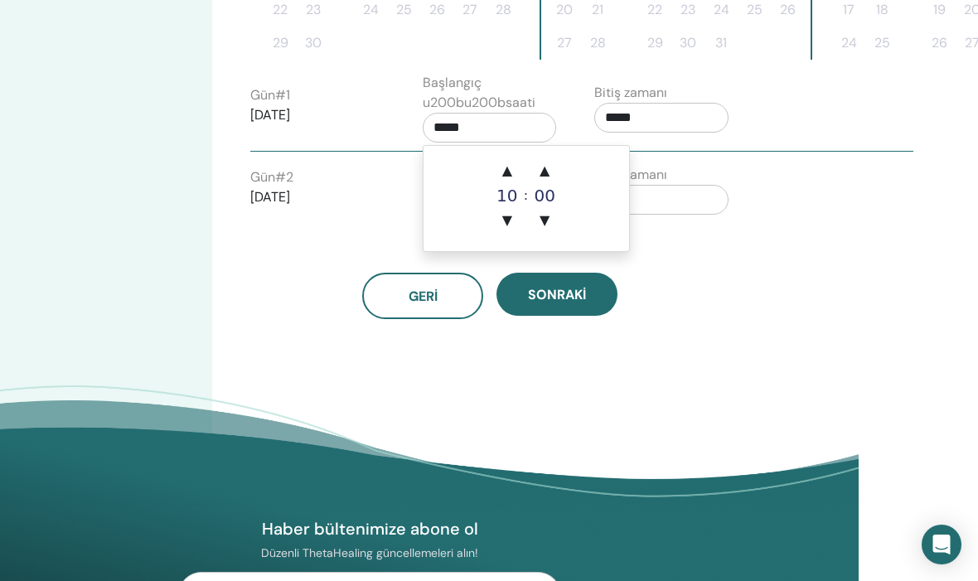
click at [509, 176] on font "▲" at bounding box center [507, 170] width 10 height 16
click at [509, 175] on font "▲" at bounding box center [507, 170] width 10 height 16
click at [507, 171] on font "▲" at bounding box center [507, 170] width 10 height 16
type input "*****"
click at [681, 118] on input "*****" at bounding box center [661, 118] width 134 height 30
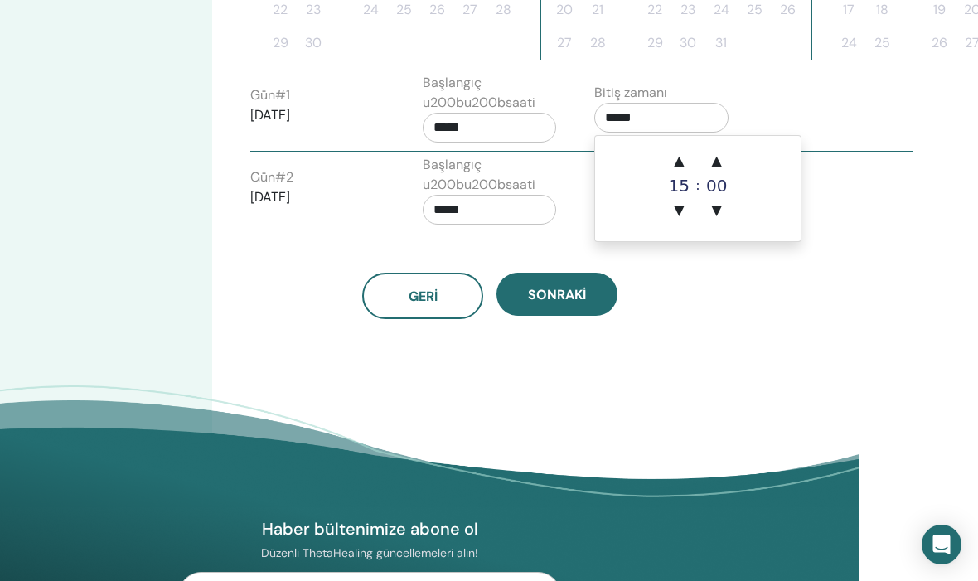
scroll to position [619, 119]
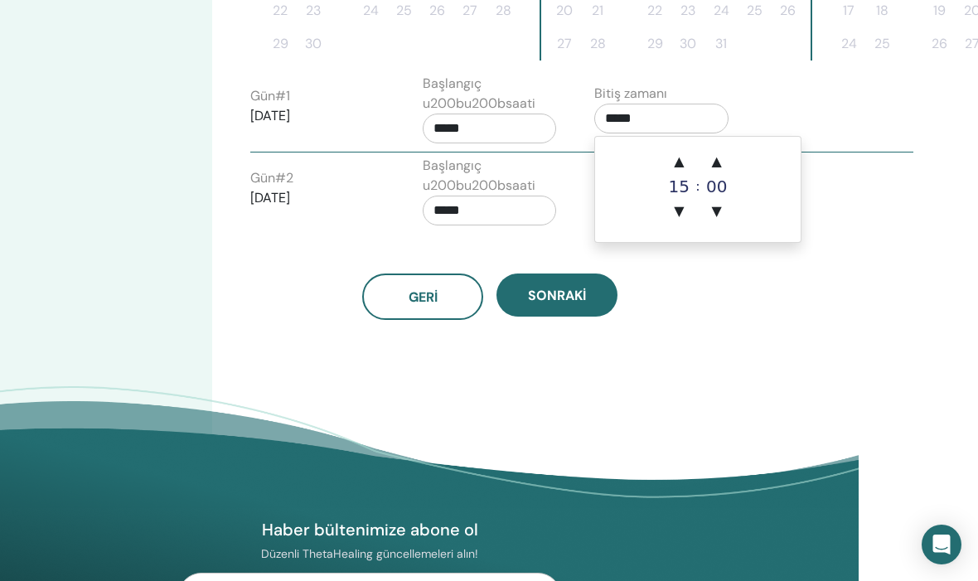
click at [684, 157] on font "▲" at bounding box center [679, 161] width 10 height 16
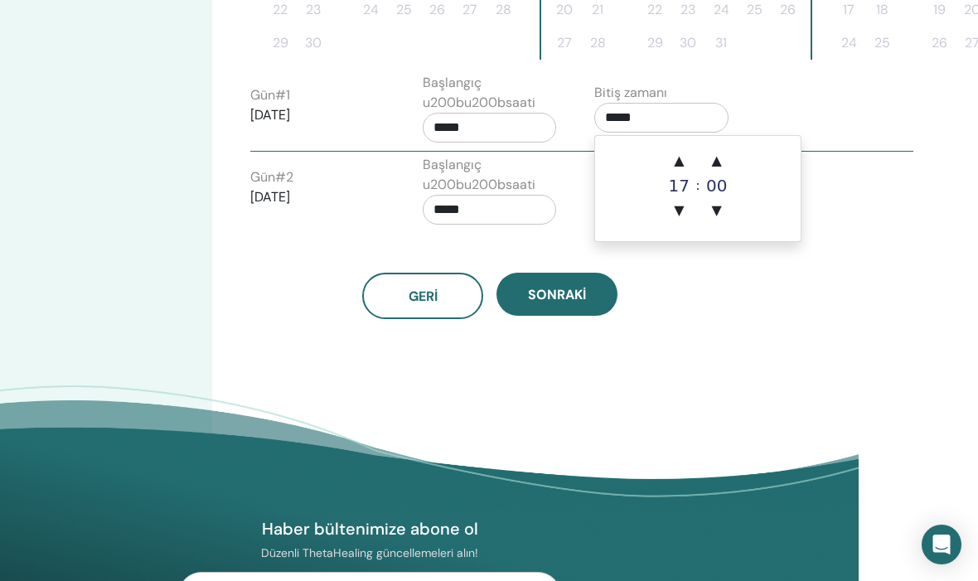
click at [681, 160] on font "▲" at bounding box center [679, 161] width 10 height 16
click at [679, 155] on font "▲" at bounding box center [679, 161] width 10 height 16
click at [722, 213] on span "▼" at bounding box center [716, 210] width 33 height 33
click at [718, 215] on font "▼" at bounding box center [717, 210] width 10 height 16
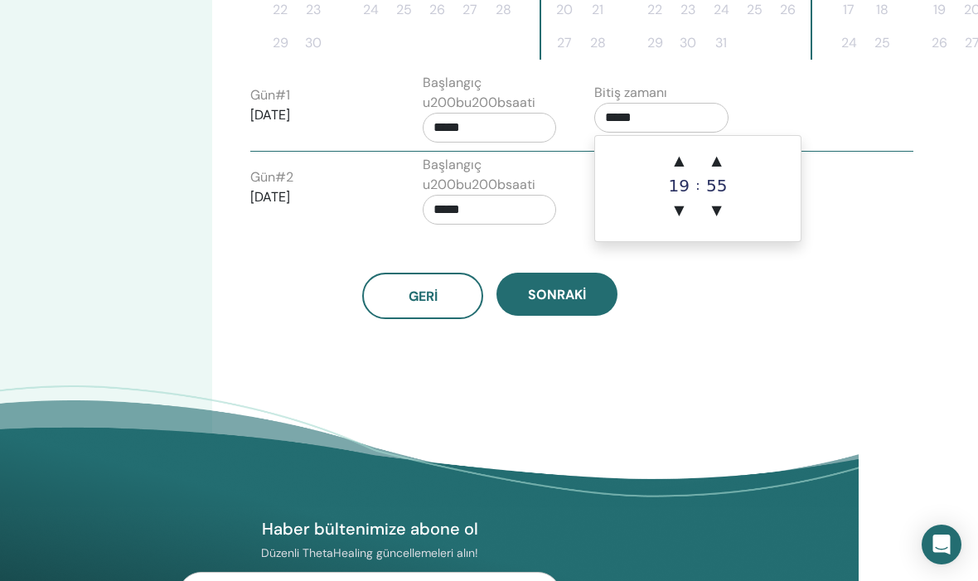
click at [718, 214] on font "▼" at bounding box center [717, 210] width 10 height 16
click at [715, 210] on font "▼" at bounding box center [717, 210] width 10 height 16
click at [719, 203] on font "▼" at bounding box center [717, 210] width 10 height 16
click at [719, 202] on font "▼" at bounding box center [717, 210] width 10 height 16
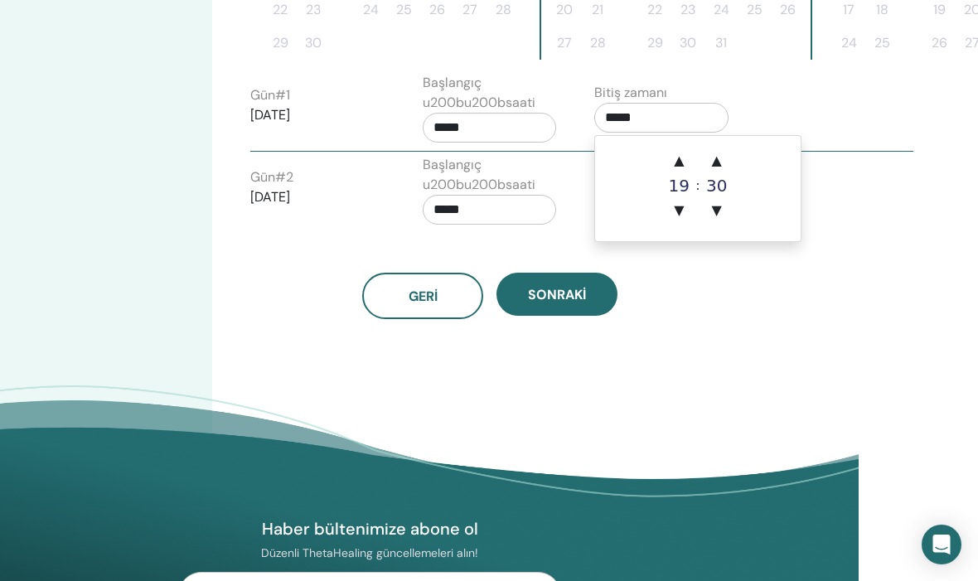
click at [710, 162] on span "▲" at bounding box center [716, 160] width 33 height 33
type input "*****"
click at [581, 287] on font "Sonraki" at bounding box center [557, 294] width 58 height 17
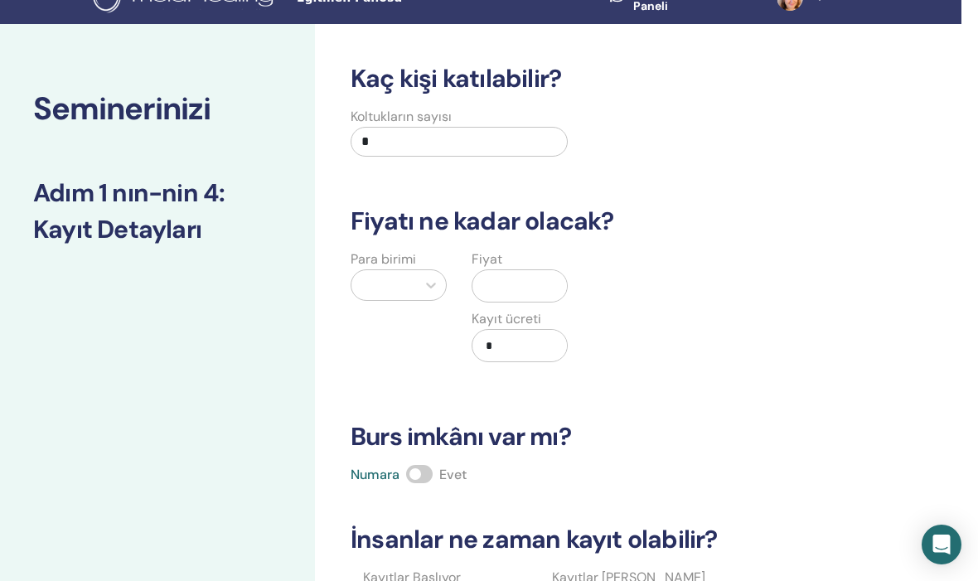
scroll to position [28, 17]
click at [400, 142] on input "*" at bounding box center [459, 143] width 217 height 30
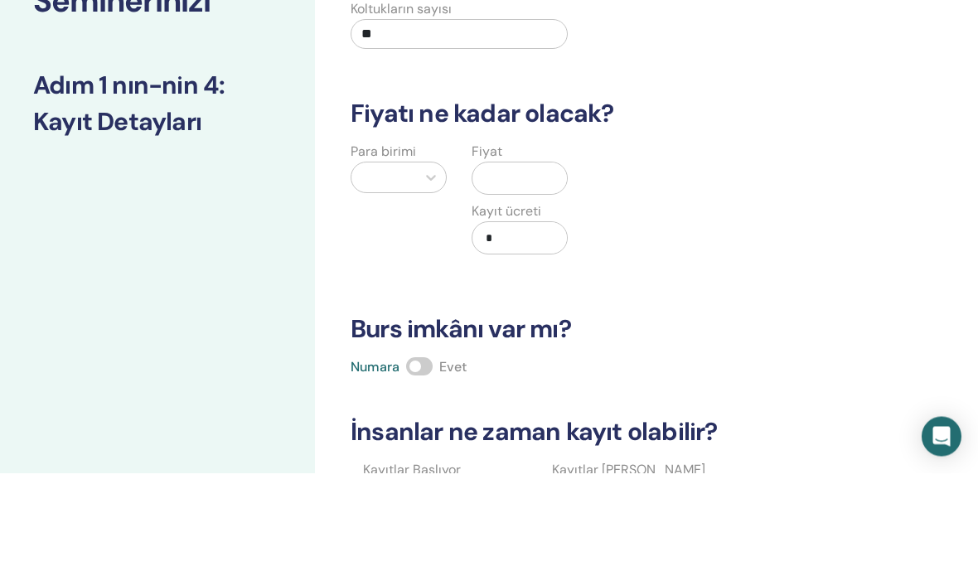
type input "**"
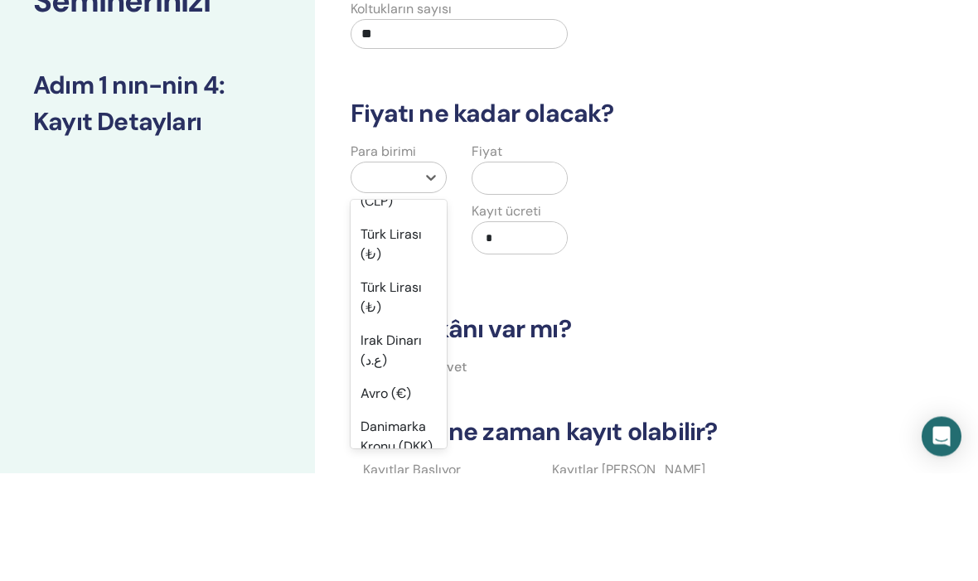
scroll to position [1571, 0]
click at [395, 333] on font "Türk Lirası (₺)" at bounding box center [391, 351] width 61 height 37
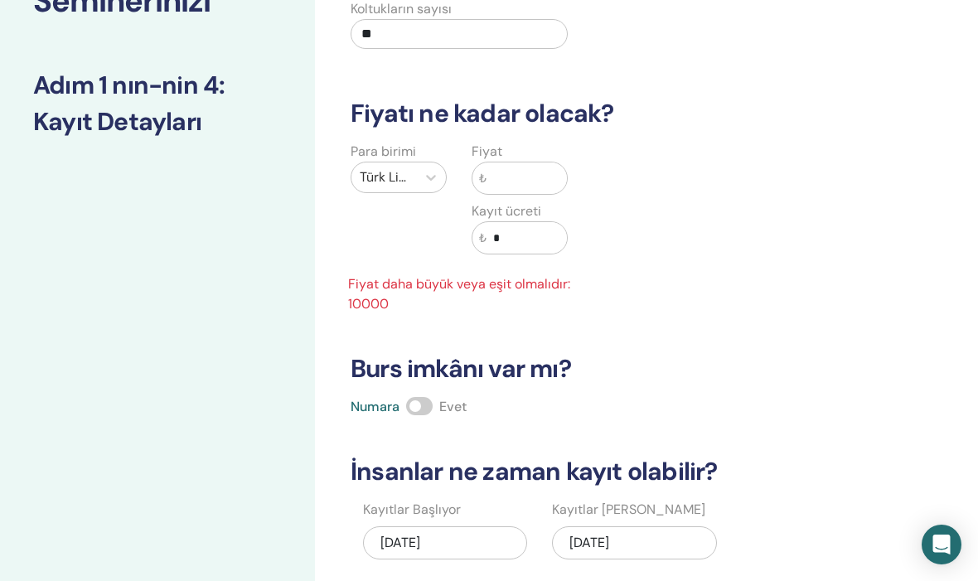
click at [517, 177] on input "text" at bounding box center [527, 177] width 80 height 31
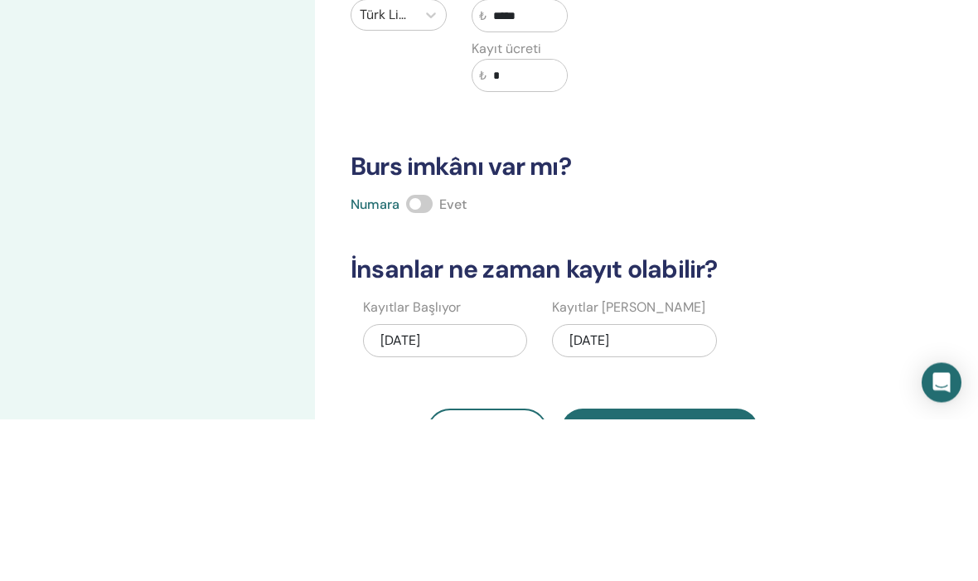
type input "*****"
click at [421, 357] on span at bounding box center [419, 366] width 27 height 18
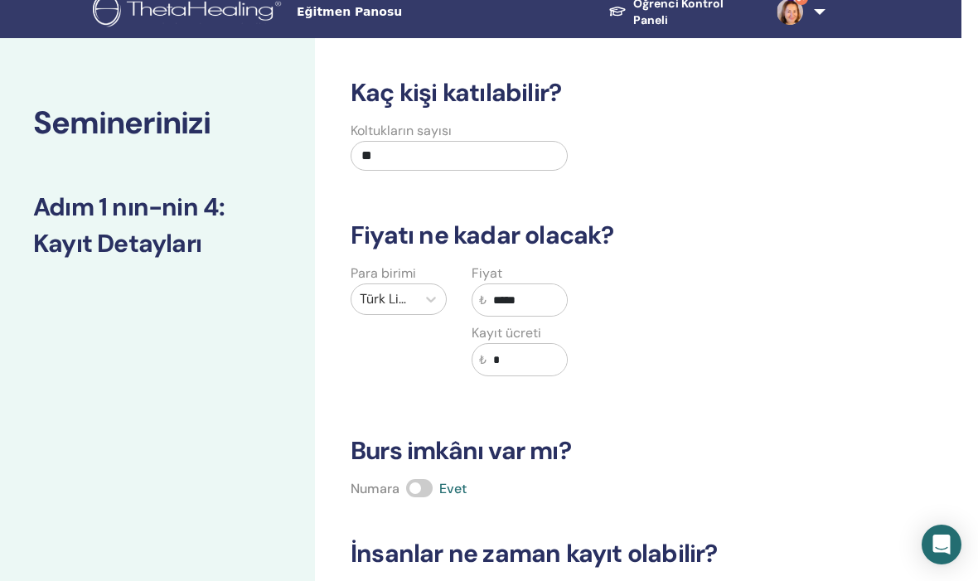
scroll to position [0, 17]
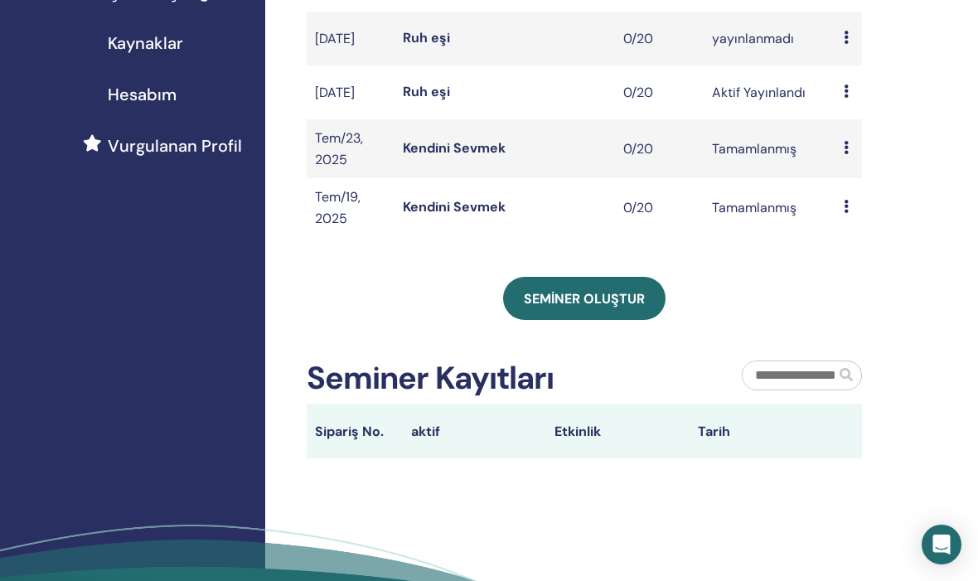
scroll to position [341, 0]
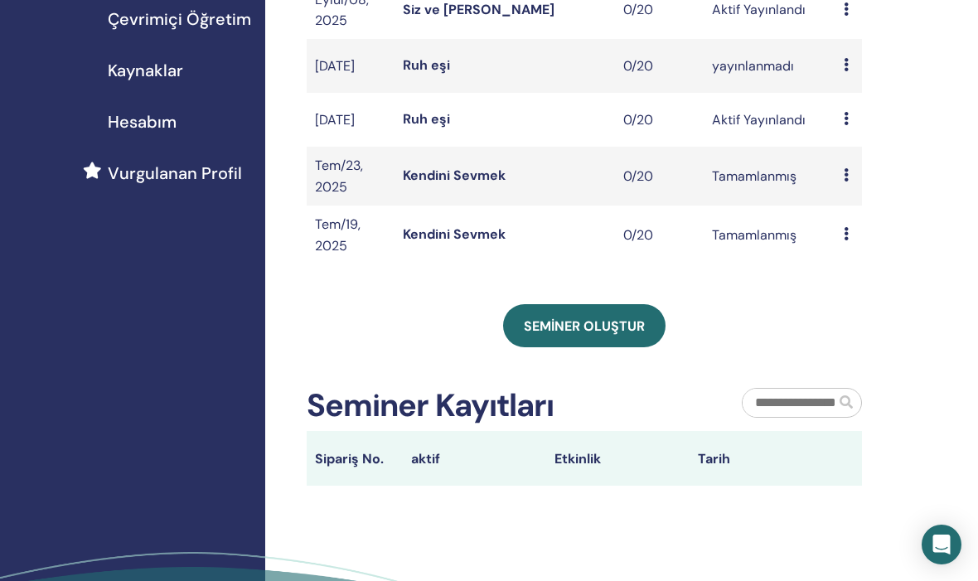
click at [608, 335] on font "Seminer oluştur" at bounding box center [584, 325] width 121 height 17
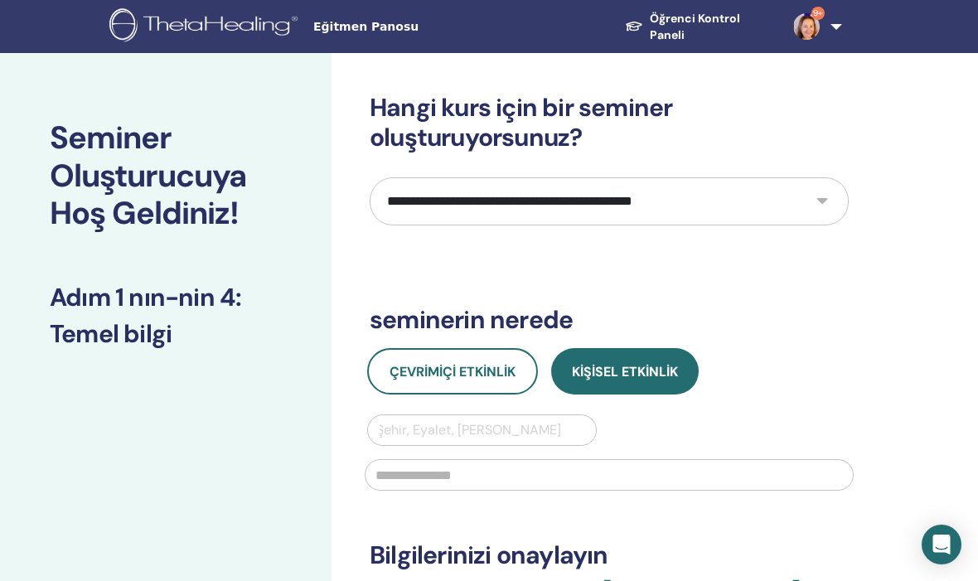
click at [819, 209] on select "**********" at bounding box center [609, 201] width 479 height 48
select select "****"
click at [467, 367] on font "Çevrimiçi Etkinlik" at bounding box center [453, 371] width 126 height 17
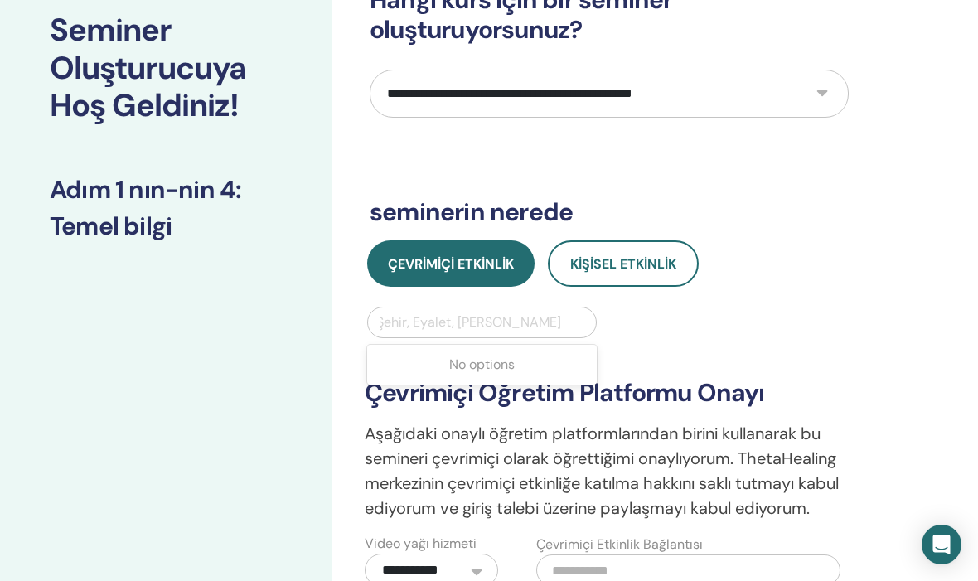
scroll to position [107, 0]
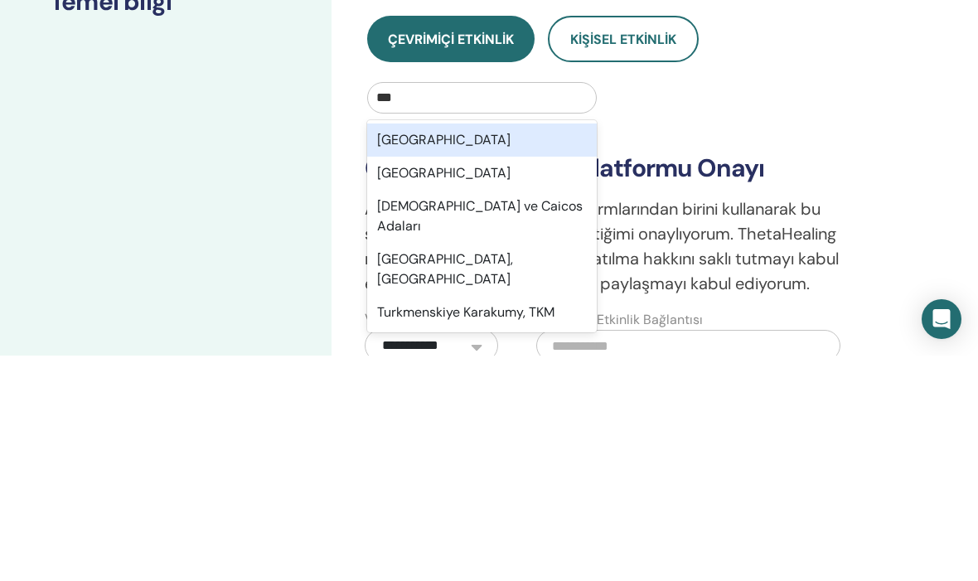
click at [484, 349] on div "Türkiye" at bounding box center [482, 365] width 230 height 33
type input "***"
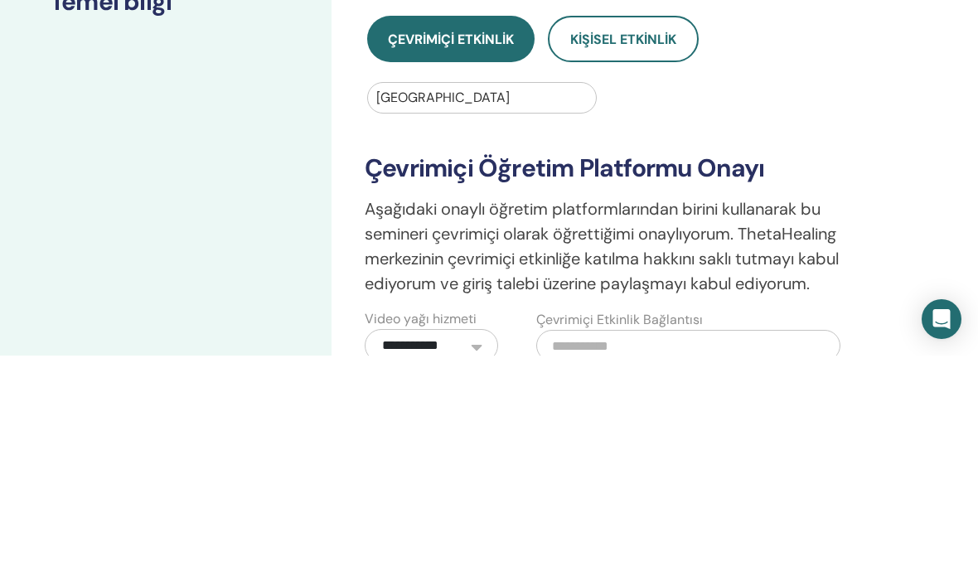
scroll to position [333, 0]
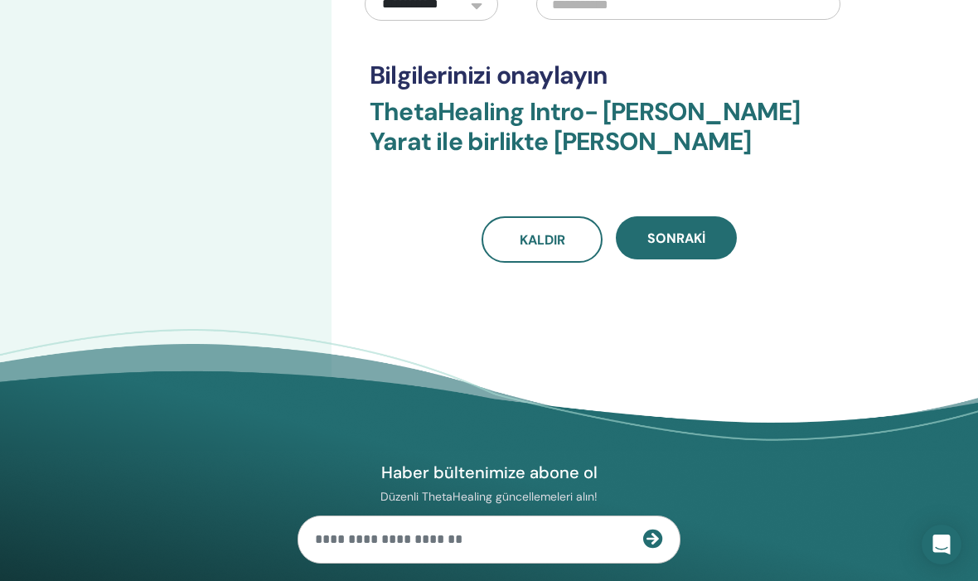
click at [674, 226] on button "Sonraki" at bounding box center [676, 237] width 121 height 43
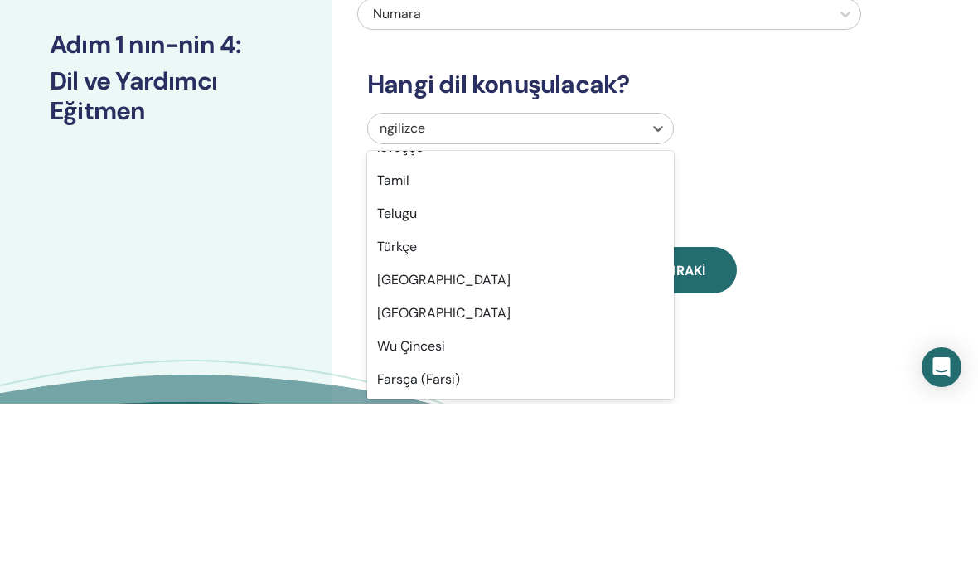
scroll to position [1316, 0]
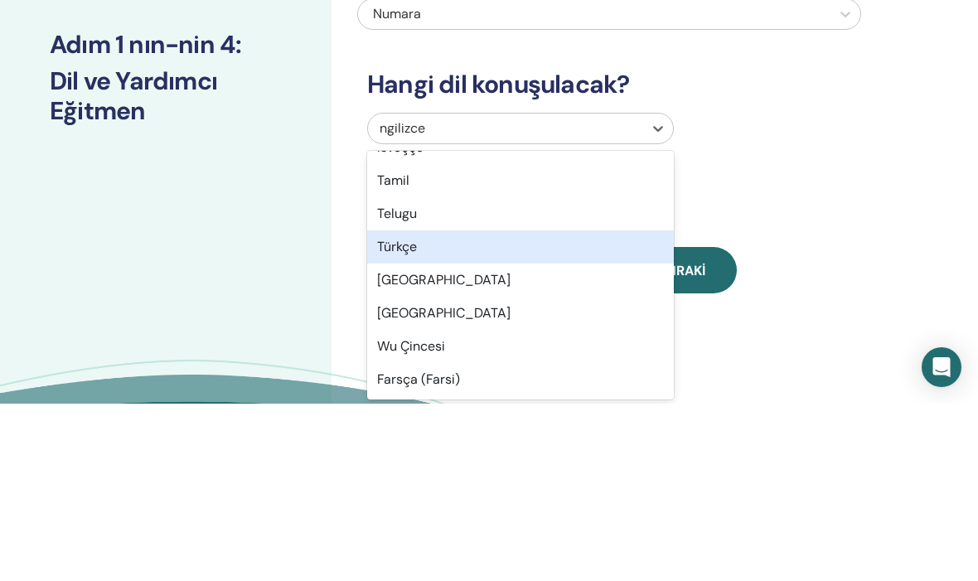
click at [466, 408] on div "Türkçe" at bounding box center [520, 424] width 307 height 33
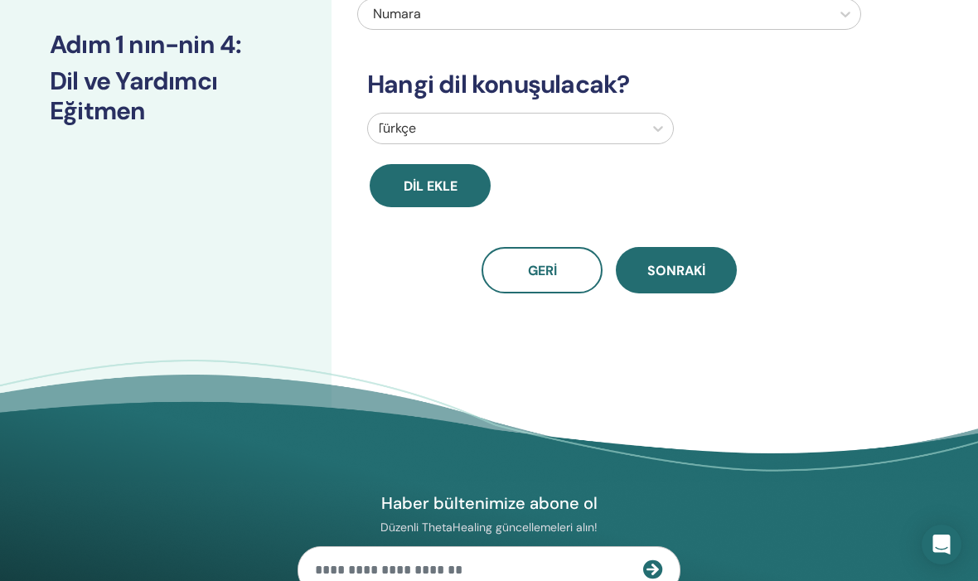
click at [704, 269] on font "Sonraki" at bounding box center [676, 270] width 58 height 17
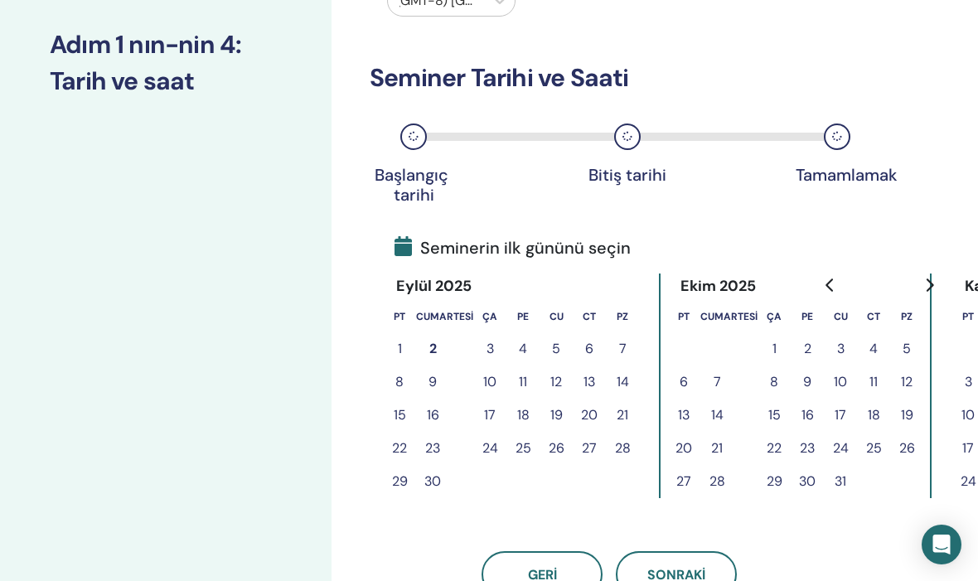
click at [550, 350] on button "5" at bounding box center [556, 348] width 33 height 33
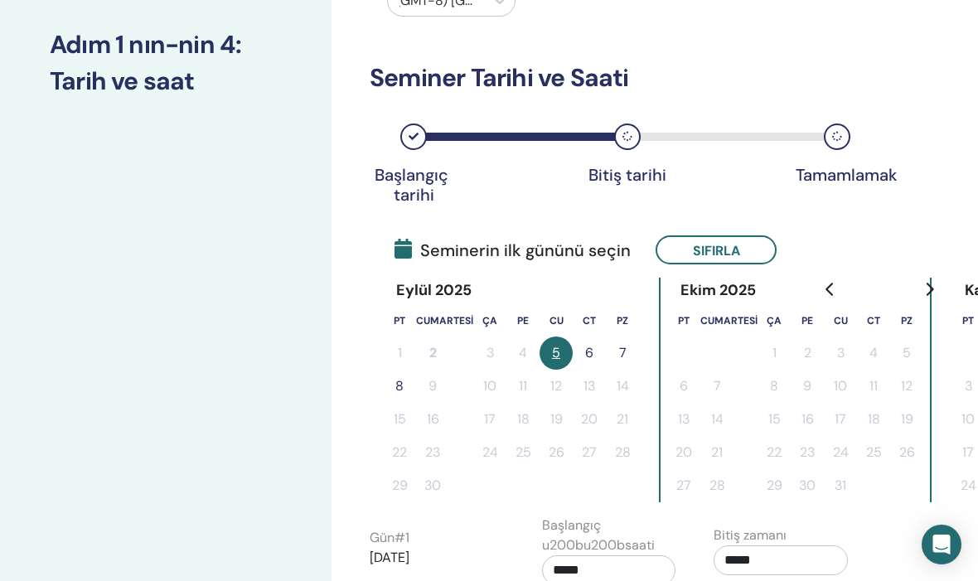
click at [584, 351] on button "6" at bounding box center [589, 353] width 33 height 33
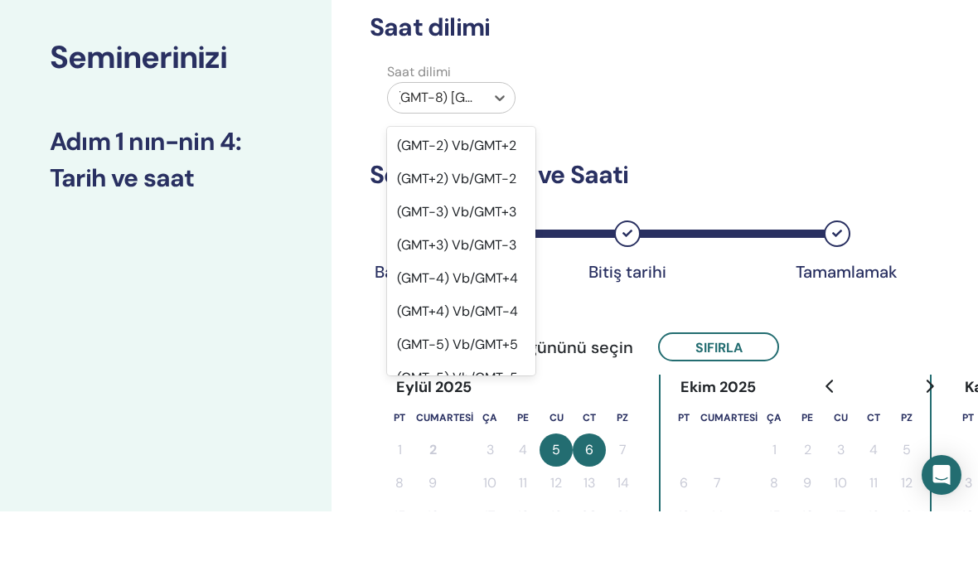
scroll to position [1202, 0]
click at [479, 305] on font "(GMT+3) Vb/GMT-3" at bounding box center [456, 313] width 119 height 17
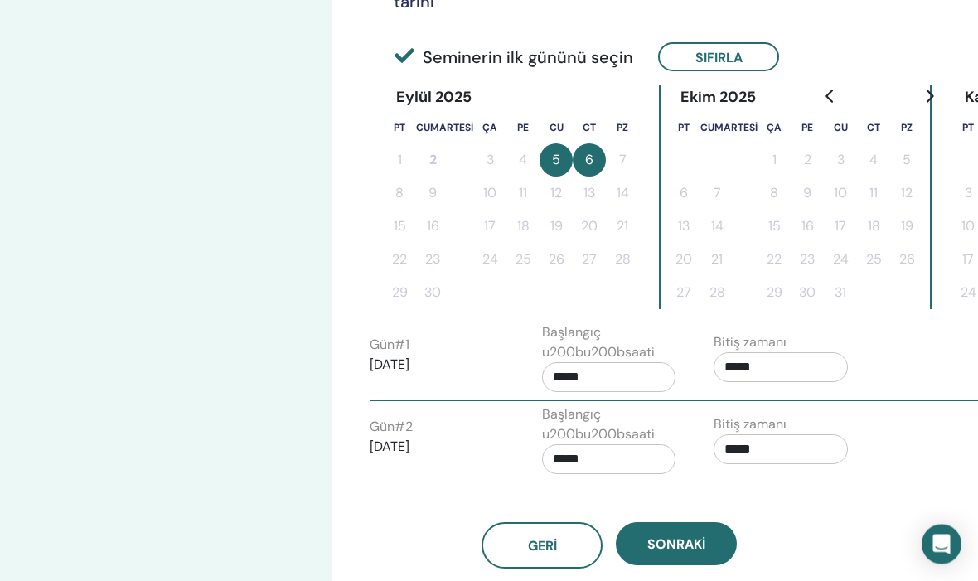
scroll to position [373, 0]
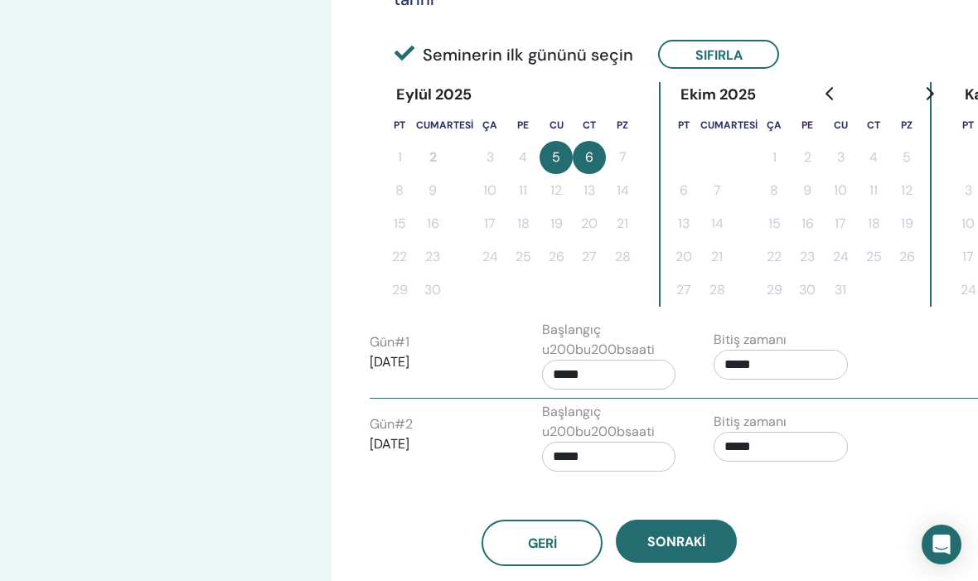
click at [579, 374] on input "*****" at bounding box center [609, 375] width 134 height 30
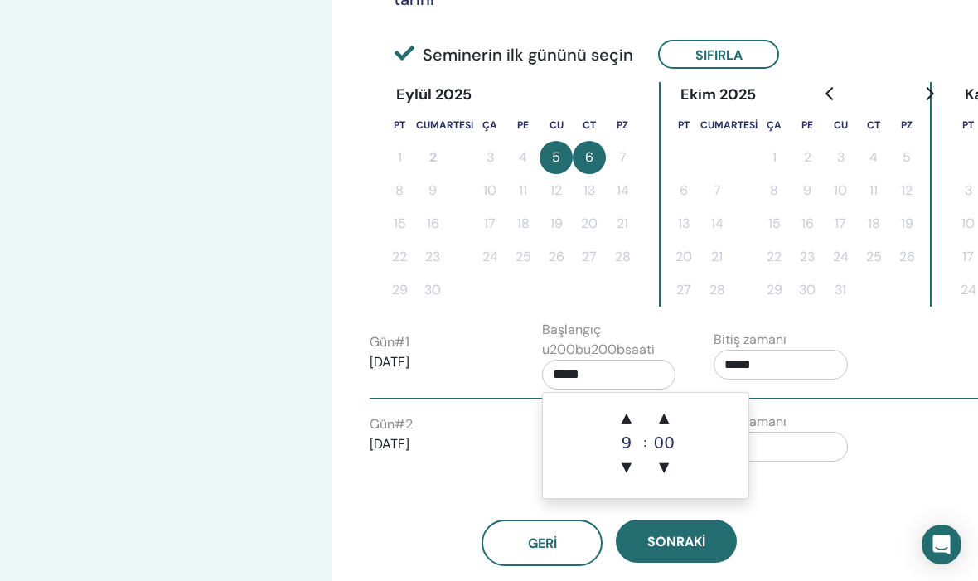
scroll to position [373, 119]
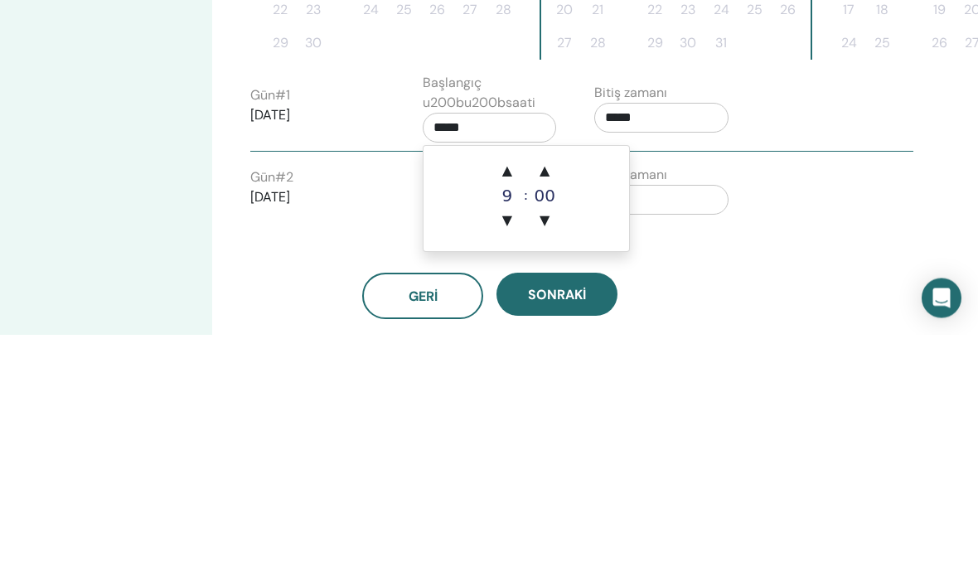
click at [509, 409] on font "▲" at bounding box center [507, 417] width 10 height 16
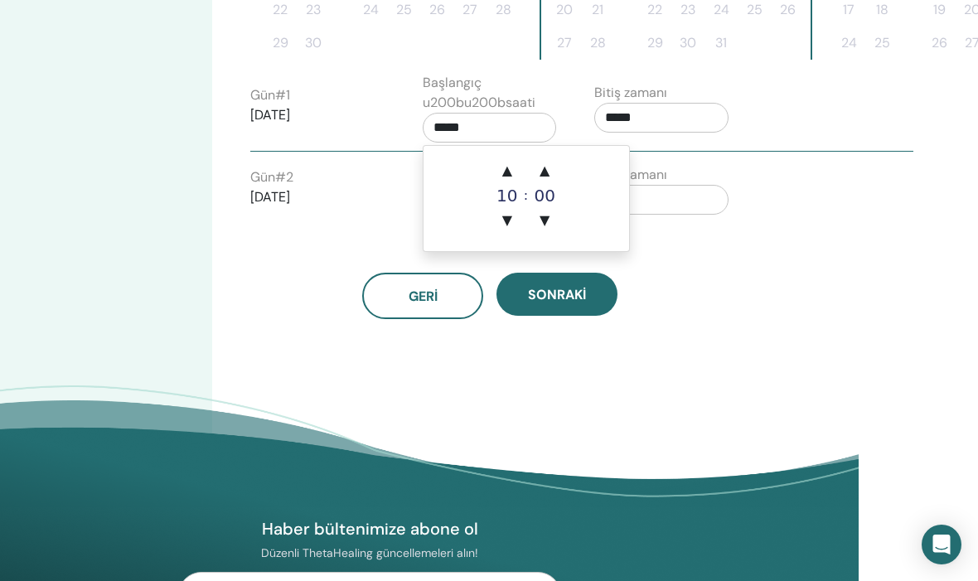
click at [508, 170] on font "▲" at bounding box center [507, 170] width 10 height 16
click at [507, 165] on font "▲" at bounding box center [507, 170] width 10 height 16
click at [511, 165] on font "▲" at bounding box center [507, 170] width 10 height 16
click at [506, 161] on span "▲" at bounding box center [507, 170] width 33 height 33
type input "*****"
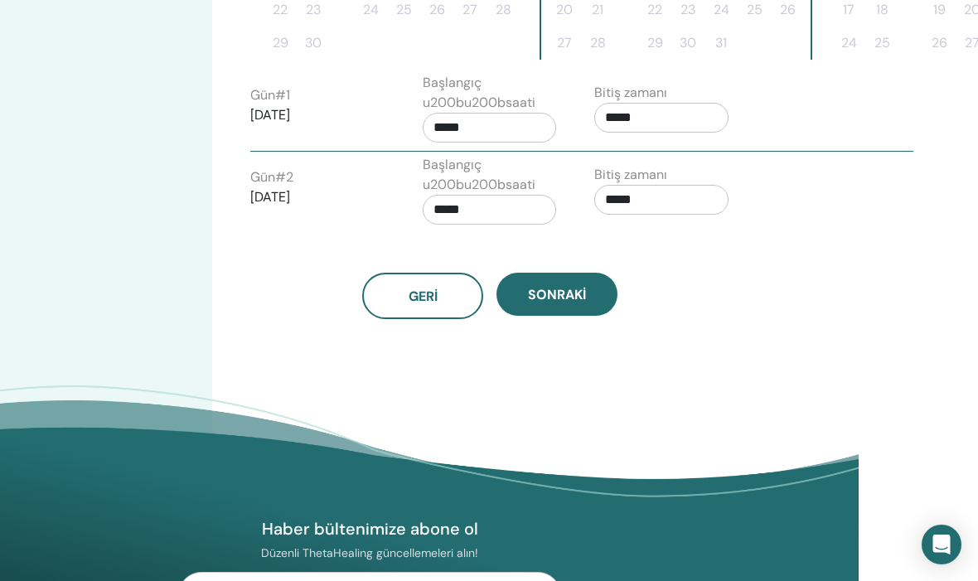
click at [684, 117] on input "*****" at bounding box center [661, 118] width 134 height 30
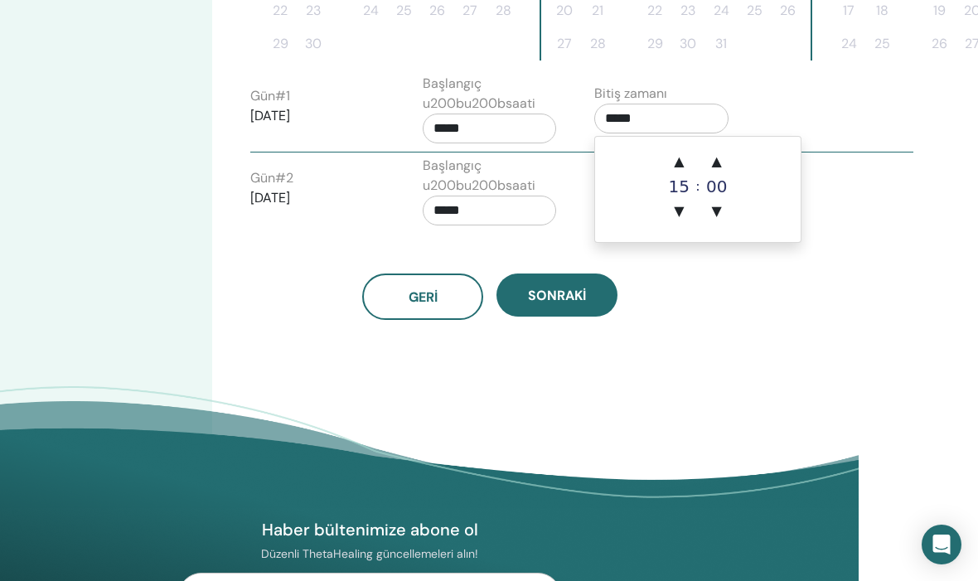
click at [684, 153] on font "▲" at bounding box center [679, 161] width 10 height 16
click at [683, 153] on font "▲" at bounding box center [679, 161] width 10 height 16
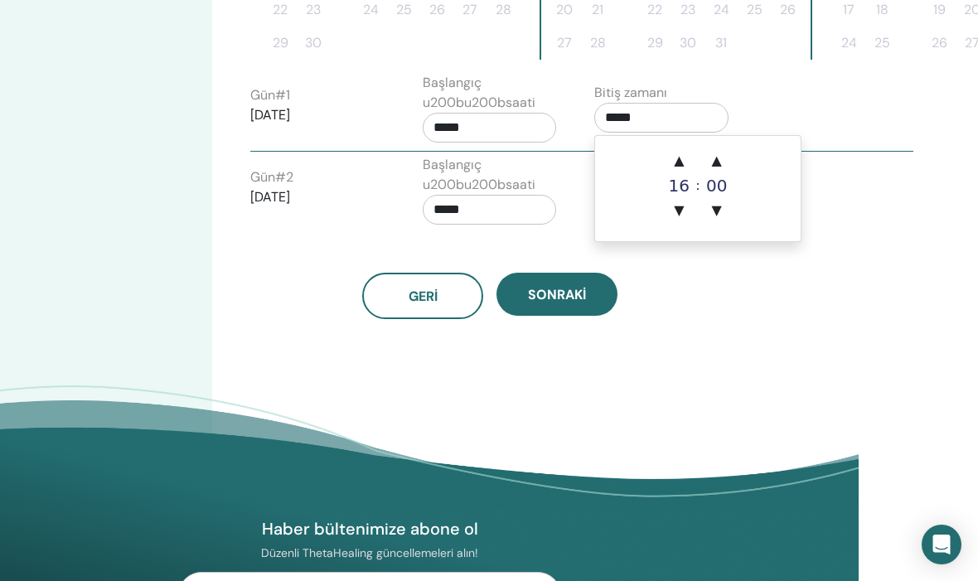
click at [682, 167] on font "▲" at bounding box center [679, 161] width 10 height 16
click at [687, 162] on span "▲" at bounding box center [678, 160] width 33 height 33
click at [677, 159] on font "▲" at bounding box center [679, 161] width 10 height 16
click at [718, 213] on font "▼" at bounding box center [717, 210] width 10 height 16
click at [717, 213] on font "▼" at bounding box center [717, 210] width 10 height 16
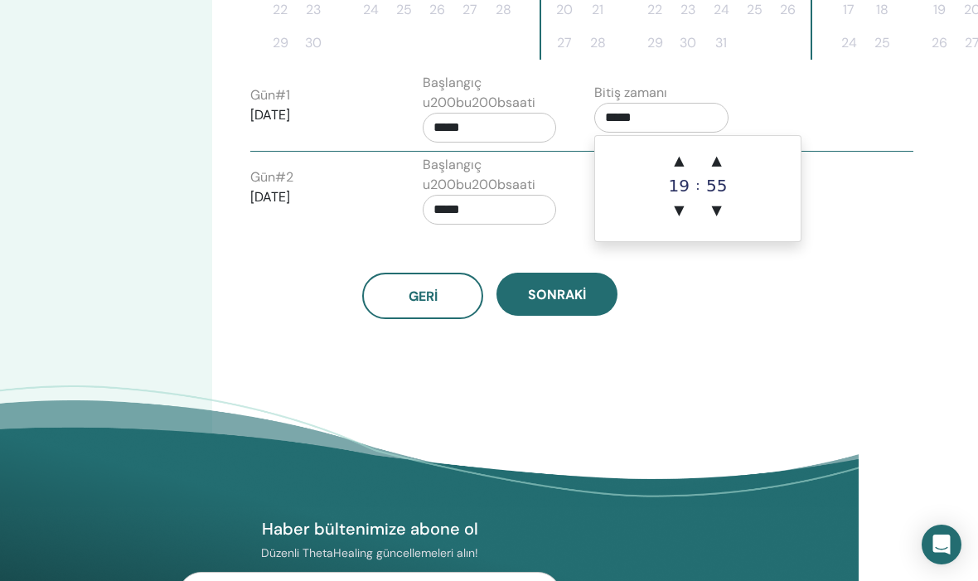
click at [715, 213] on font "▼" at bounding box center [717, 210] width 10 height 16
click at [715, 212] on font "▼" at bounding box center [717, 210] width 10 height 16
click at [714, 210] on font "▼" at bounding box center [717, 210] width 10 height 16
click at [714, 209] on font "▼" at bounding box center [717, 210] width 10 height 16
type input "*****"
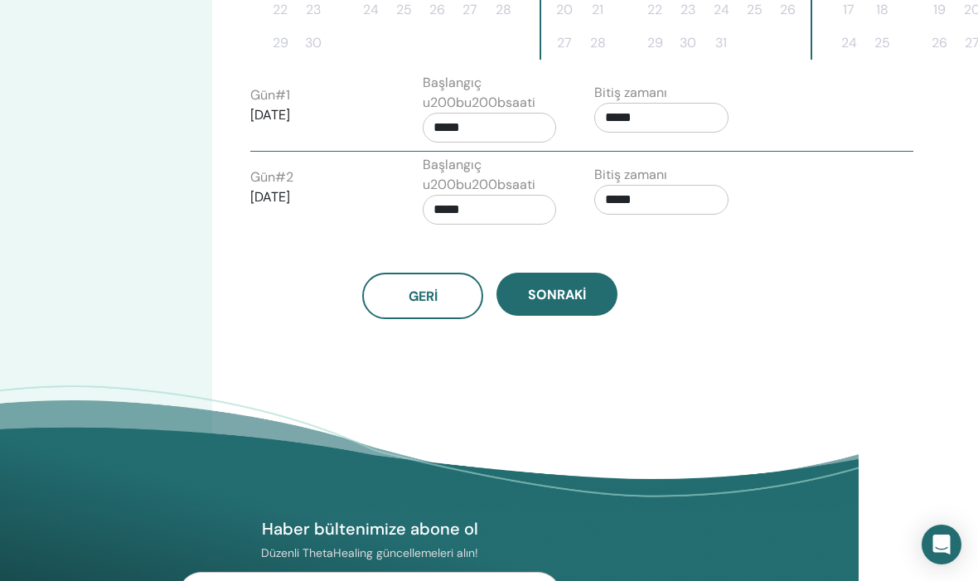
click at [578, 286] on font "Sonraki" at bounding box center [557, 294] width 58 height 17
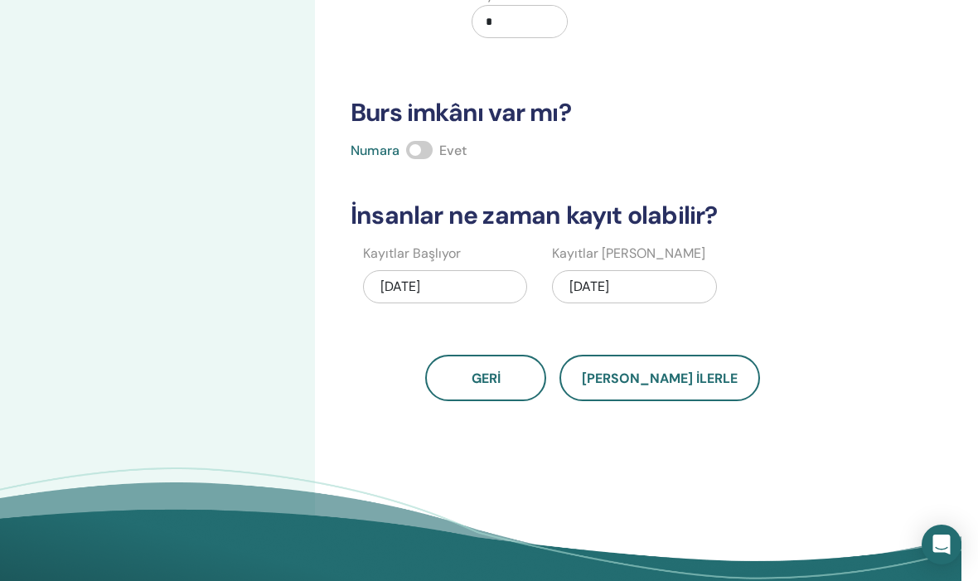
click at [681, 383] on font "Kaydet ilerle" at bounding box center [660, 378] width 156 height 17
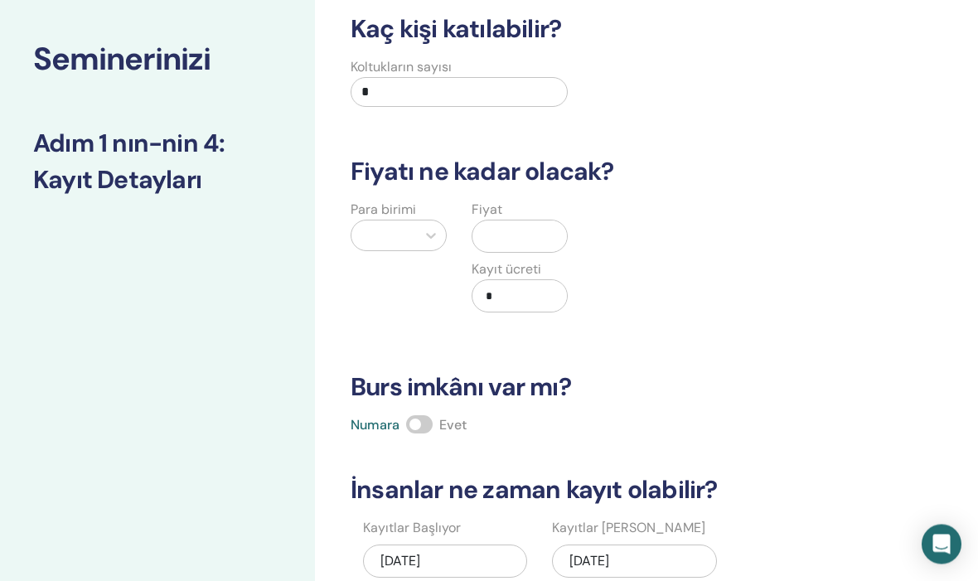
scroll to position [93, 17]
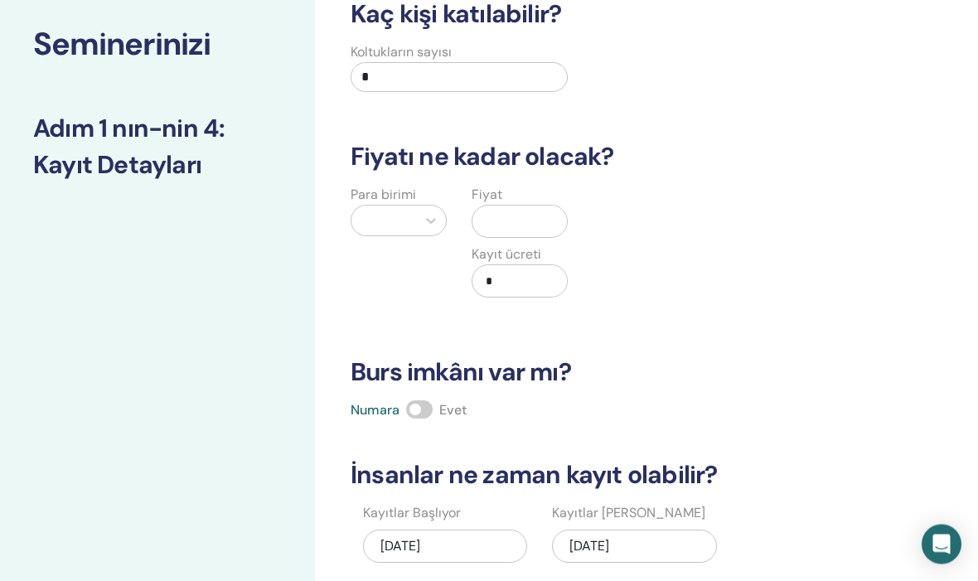
click at [375, 70] on input "*" at bounding box center [459, 78] width 217 height 30
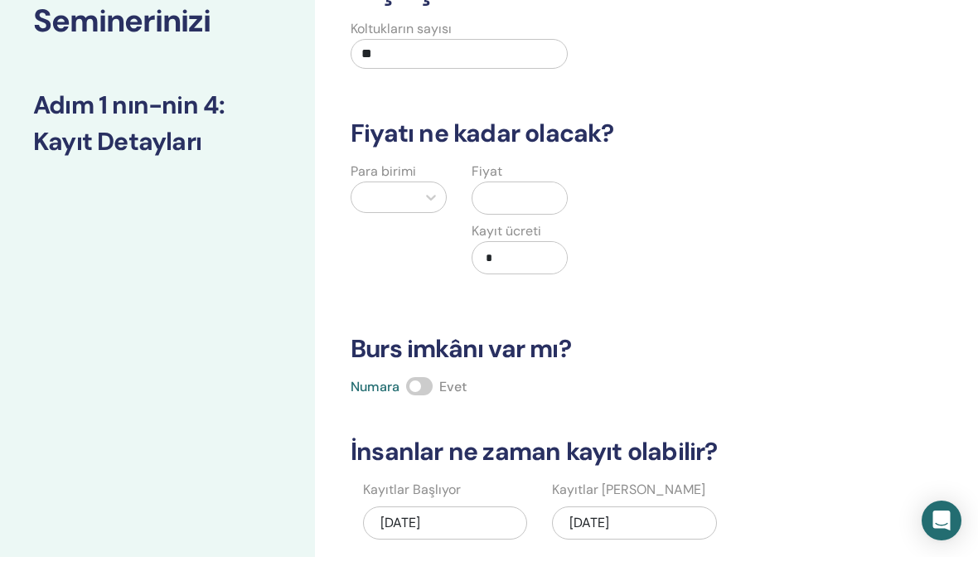
type input "**"
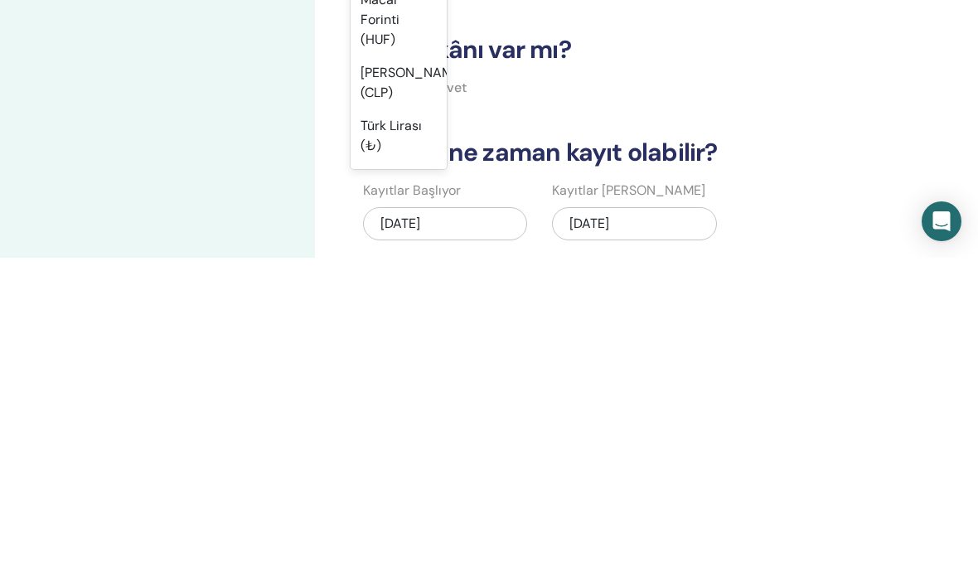
scroll to position [1401, 0]
click at [395, 438] on font "Türk Lirası (₺)" at bounding box center [391, 456] width 61 height 37
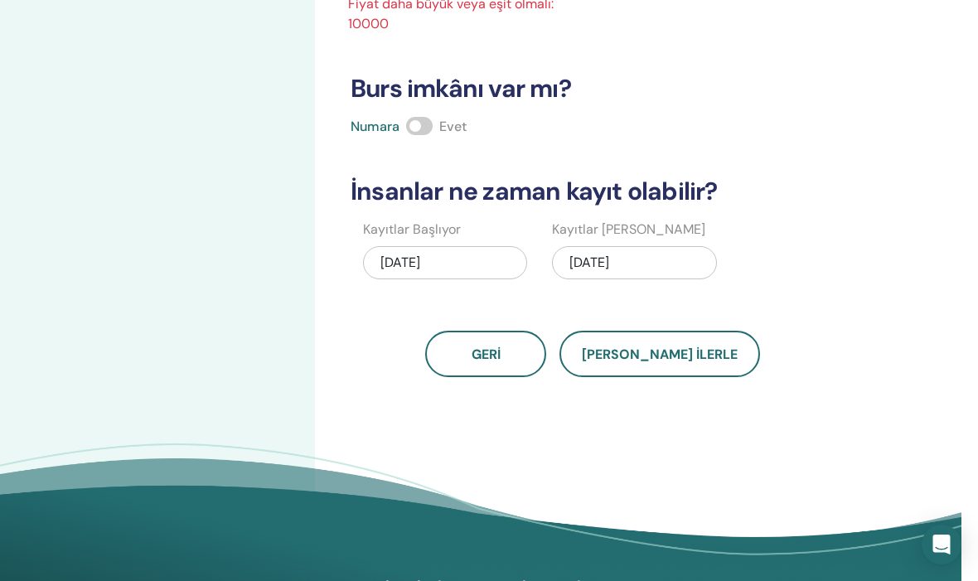
click at [416, 122] on span at bounding box center [419, 126] width 27 height 18
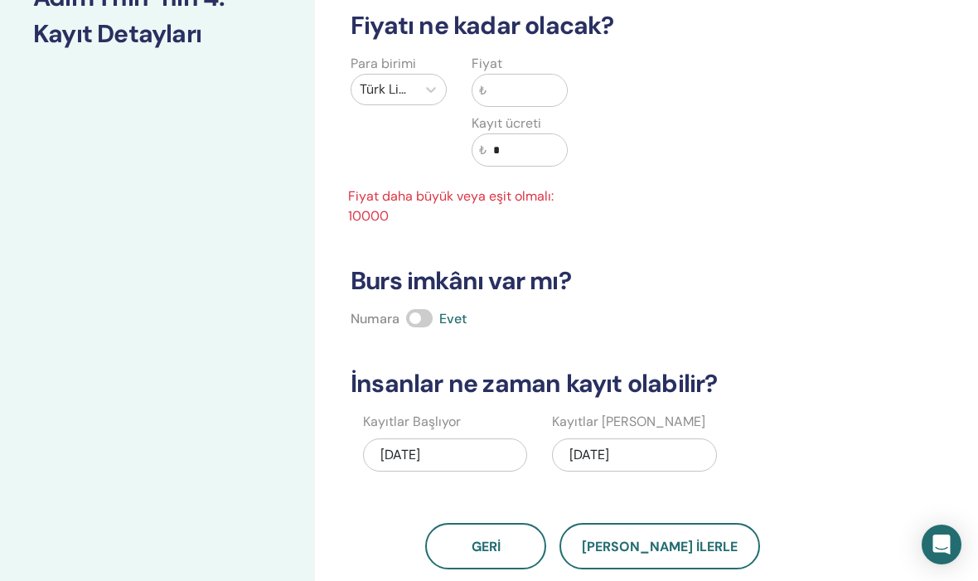
scroll to position [224, 17]
click at [488, 89] on input "text" at bounding box center [527, 90] width 80 height 31
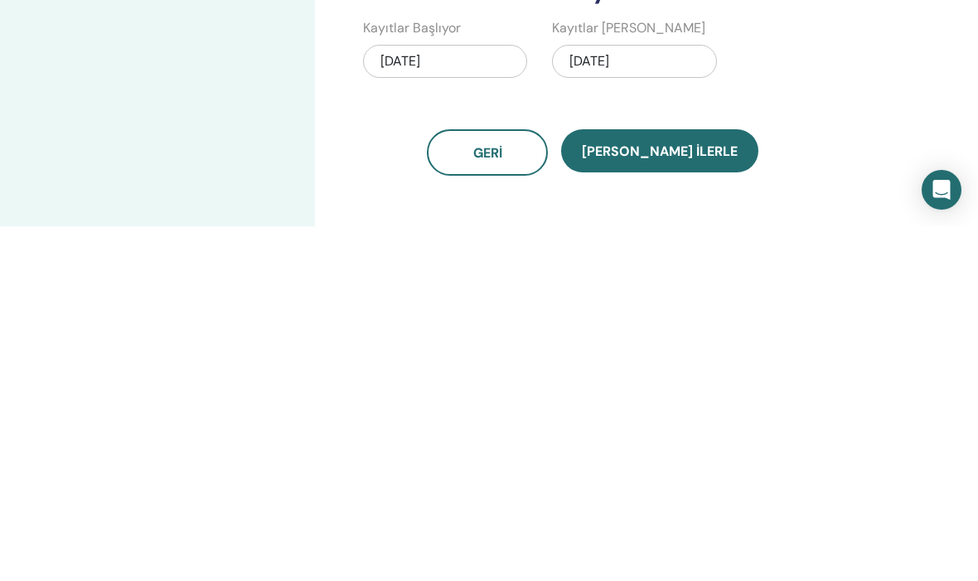
type input "*****"
click at [664, 484] on button "Kaydet ilerle" at bounding box center [659, 505] width 197 height 43
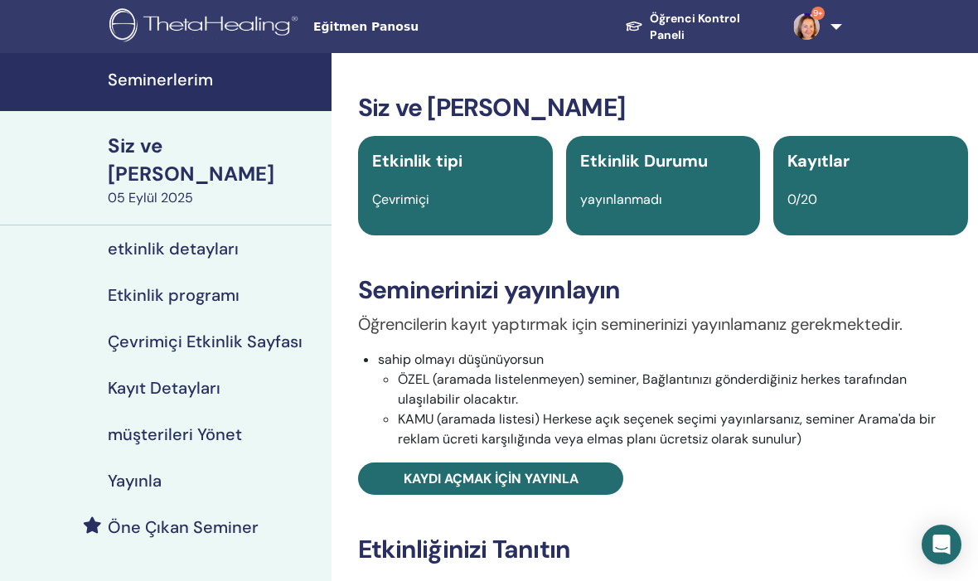
click at [543, 467] on link "Kaydı açmak için yayınla" at bounding box center [490, 479] width 265 height 32
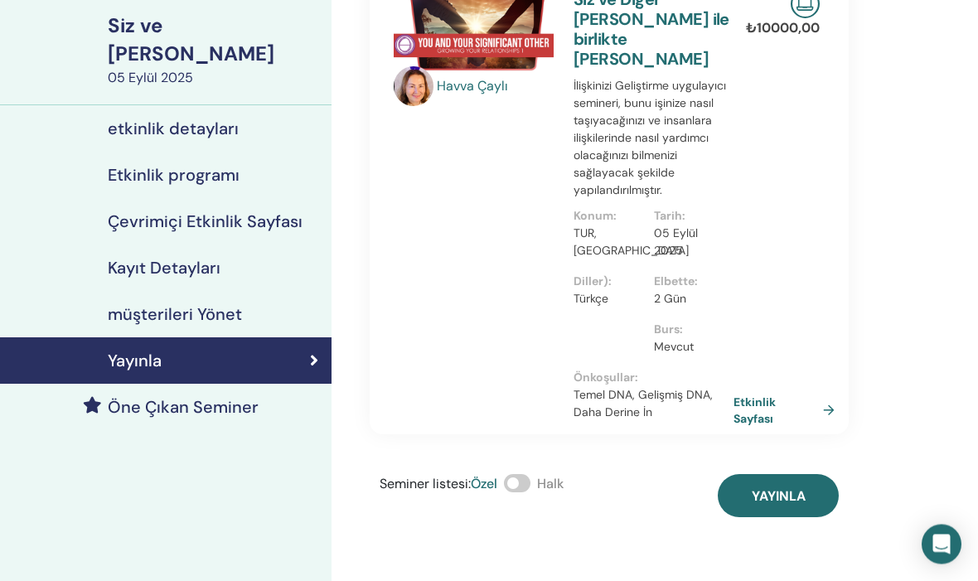
scroll to position [120, 0]
click at [776, 487] on font "Yayınla" at bounding box center [779, 495] width 54 height 17
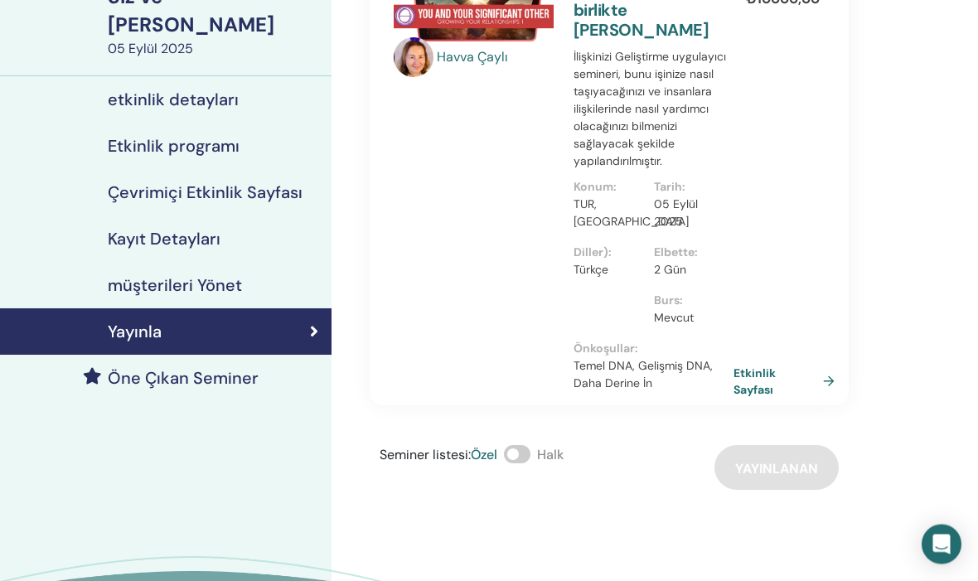
scroll to position [0, 0]
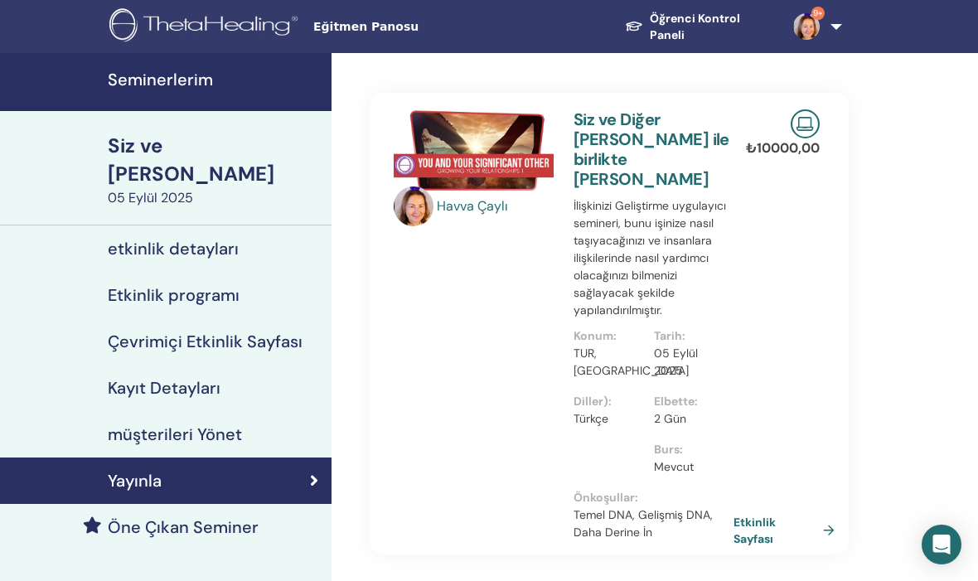
click at [183, 391] on font "Kayıt Detayları" at bounding box center [164, 388] width 113 height 22
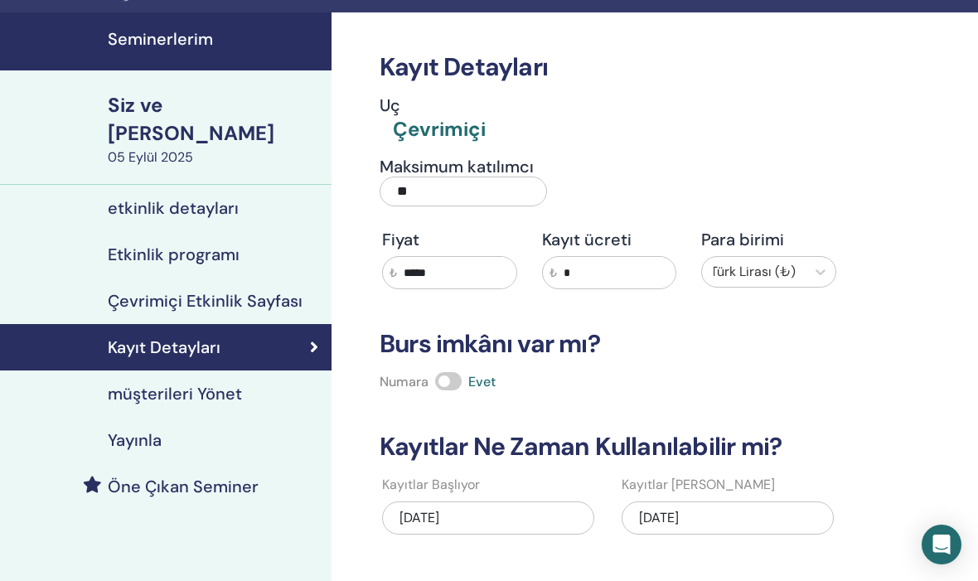
click at [198, 253] on font "Etkinlik programı" at bounding box center [174, 255] width 132 height 22
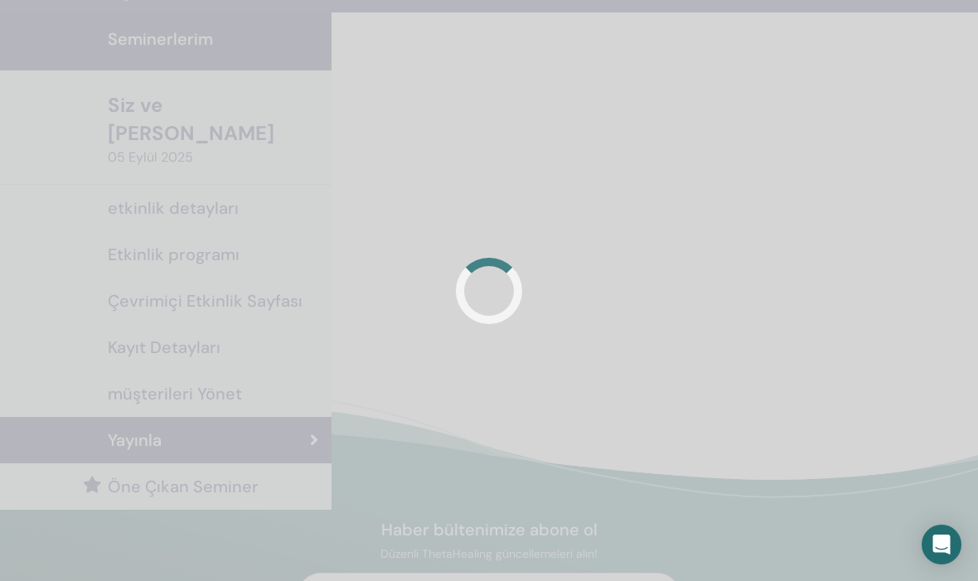
scroll to position [62, 0]
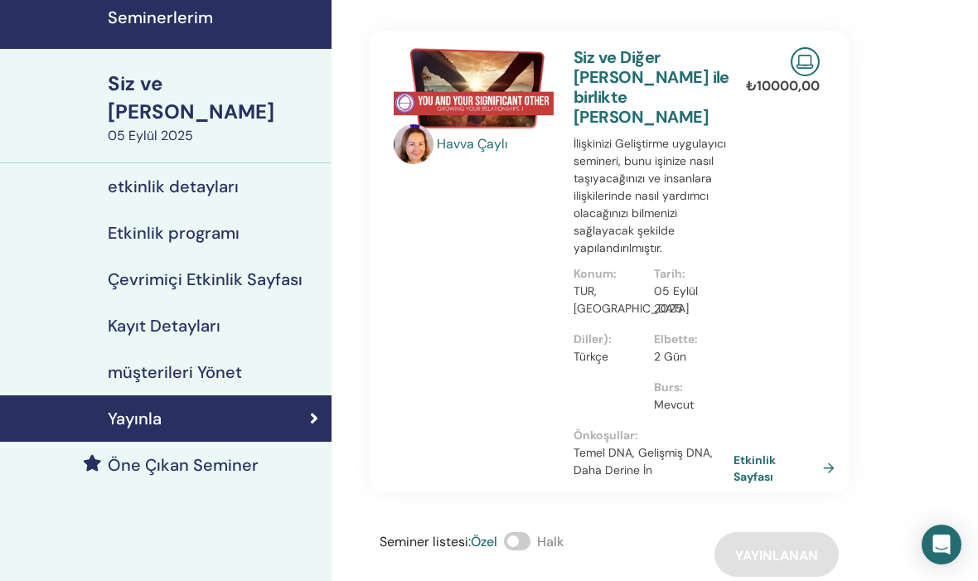
click at [186, 17] on font "Seminerlerim" at bounding box center [160, 18] width 105 height 22
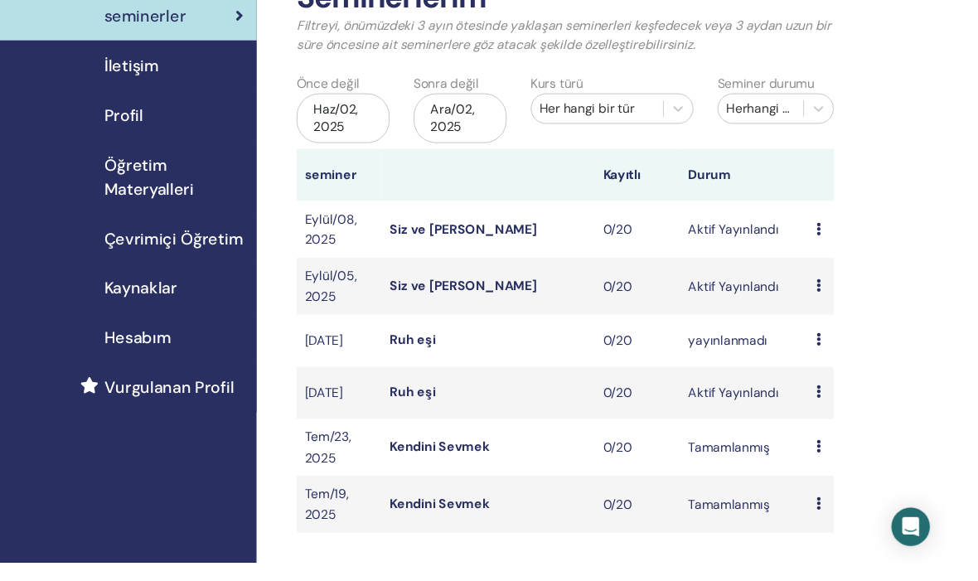
scroll to position [114, 0]
click at [159, 188] on font "Öğretim Materyalleri" at bounding box center [154, 183] width 93 height 46
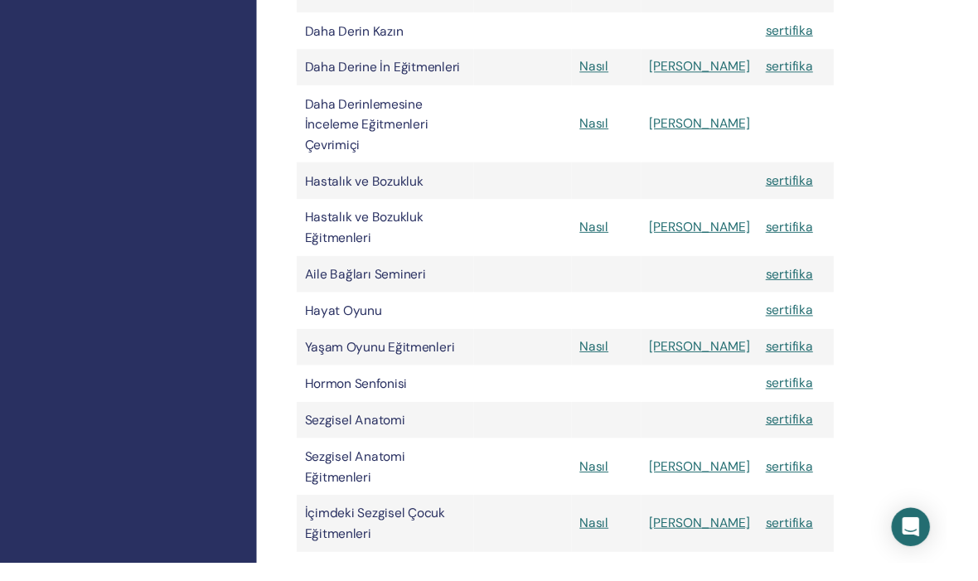
scroll to position [1292, 0]
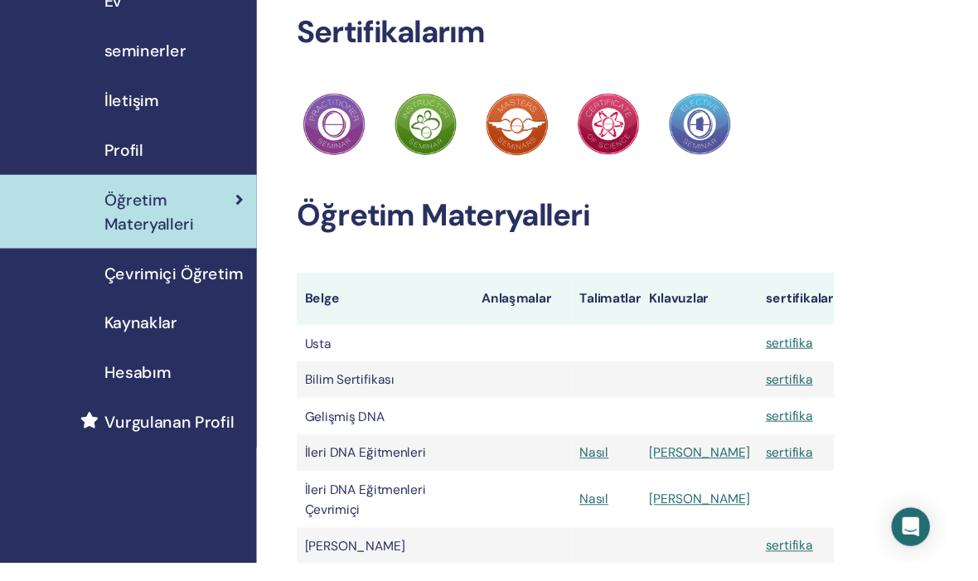
scroll to position [105, 0]
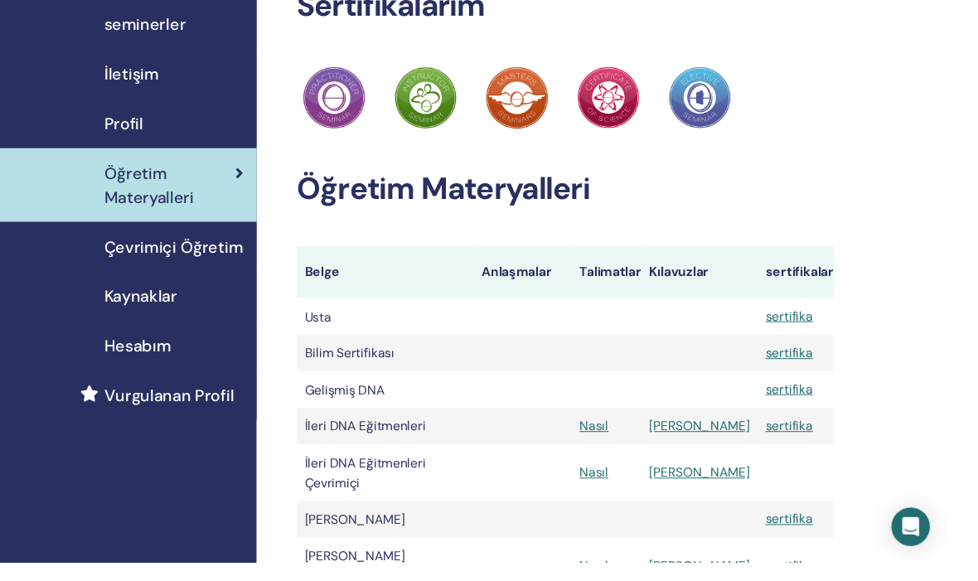
click at [150, 301] on font "Kaynaklar" at bounding box center [145, 307] width 75 height 22
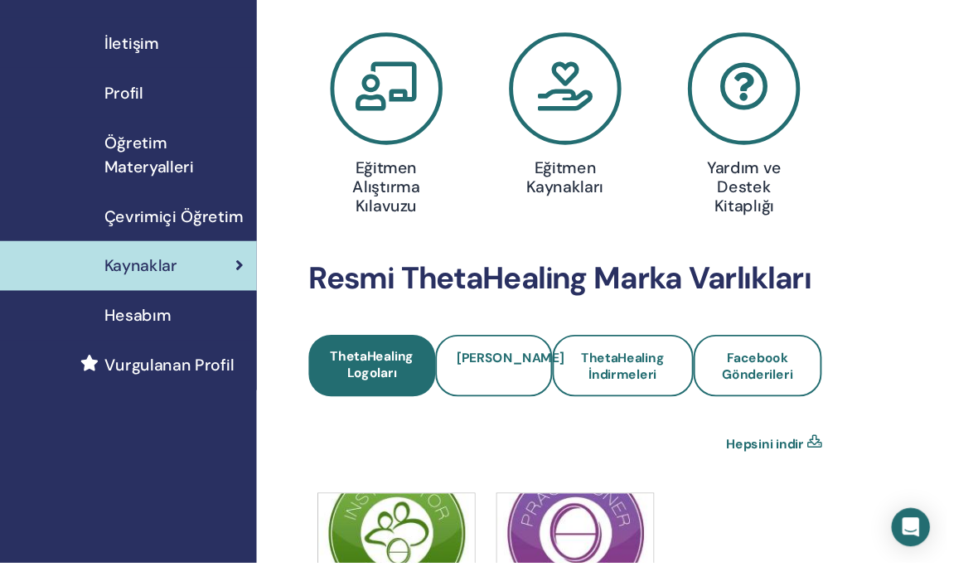
scroll to position [137, 0]
click at [157, 152] on font "Öğretim Materyalleri" at bounding box center [154, 160] width 93 height 46
click at [139, 148] on font "Öğretim Materyalleri" at bounding box center [154, 160] width 93 height 46
click at [156, 150] on font "Öğretim Materyalleri" at bounding box center [154, 160] width 93 height 46
click at [173, 160] on font "Öğretim Materyalleri" at bounding box center [154, 160] width 93 height 46
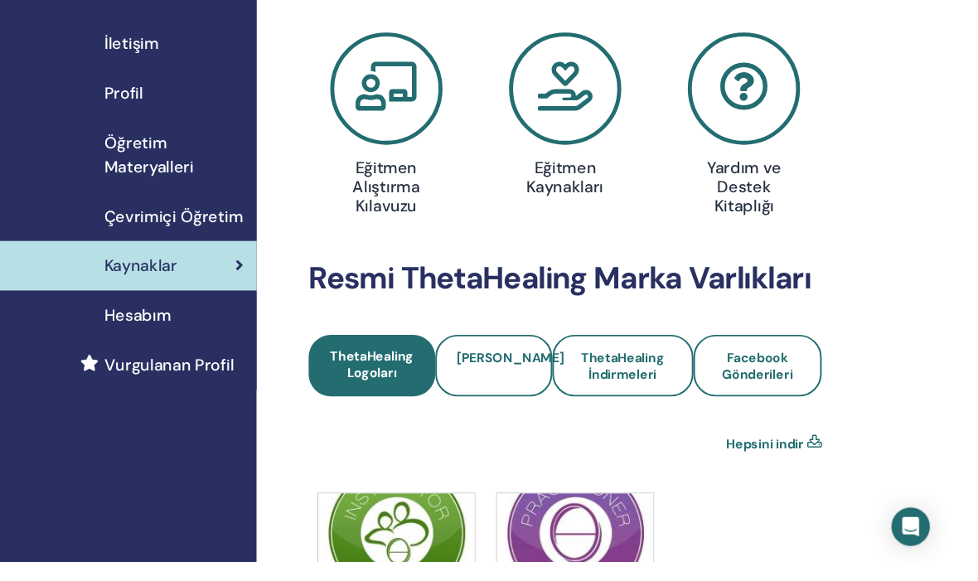
click at [173, 172] on font "Öğretim Materyalleri" at bounding box center [154, 160] width 93 height 46
click at [158, 183] on font "Öğretim Materyalleri" at bounding box center [154, 160] width 93 height 46
click at [153, 183] on font "Öğretim Materyalleri" at bounding box center [154, 160] width 93 height 46
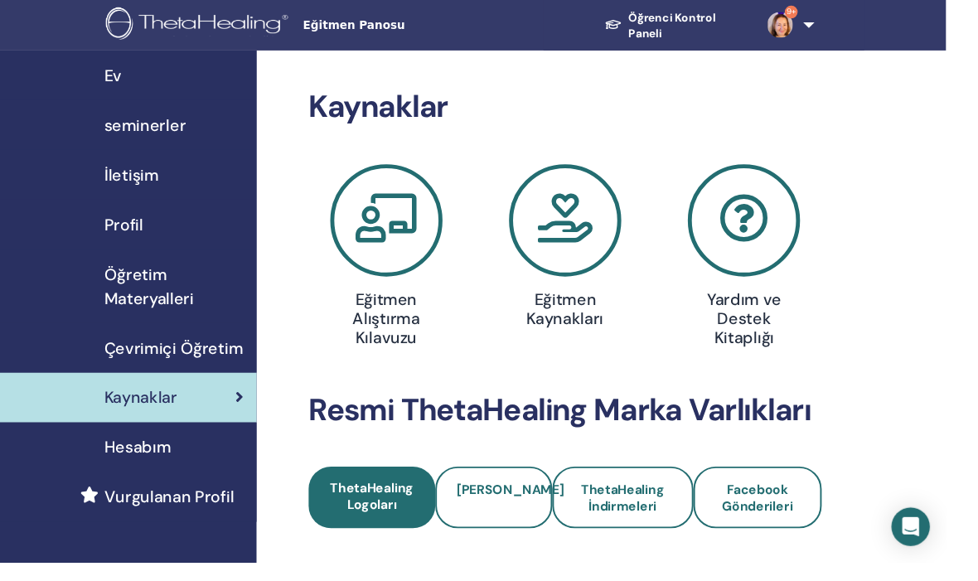
click at [156, 301] on font "Öğretim Materyalleri" at bounding box center [154, 296] width 93 height 46
click at [150, 308] on font "Öğretim Materyalleri" at bounding box center [154, 296] width 93 height 46
click at [152, 295] on span "Öğretim Materyalleri" at bounding box center [180, 296] width 144 height 50
click at [162, 302] on font "Öğretim Materyalleri" at bounding box center [154, 296] width 93 height 46
click at [575, 170] on icon at bounding box center [584, 228] width 116 height 116
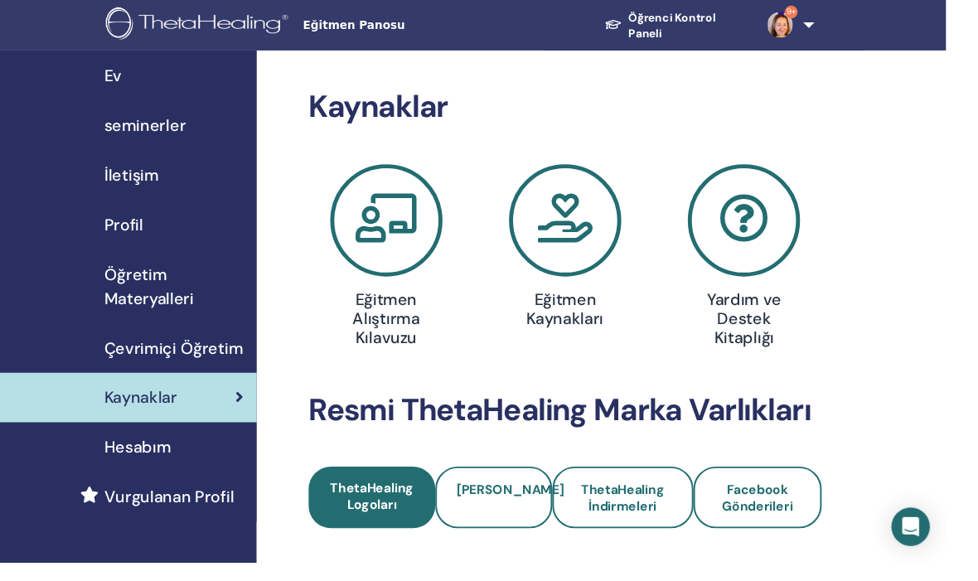
scroll to position [0, 0]
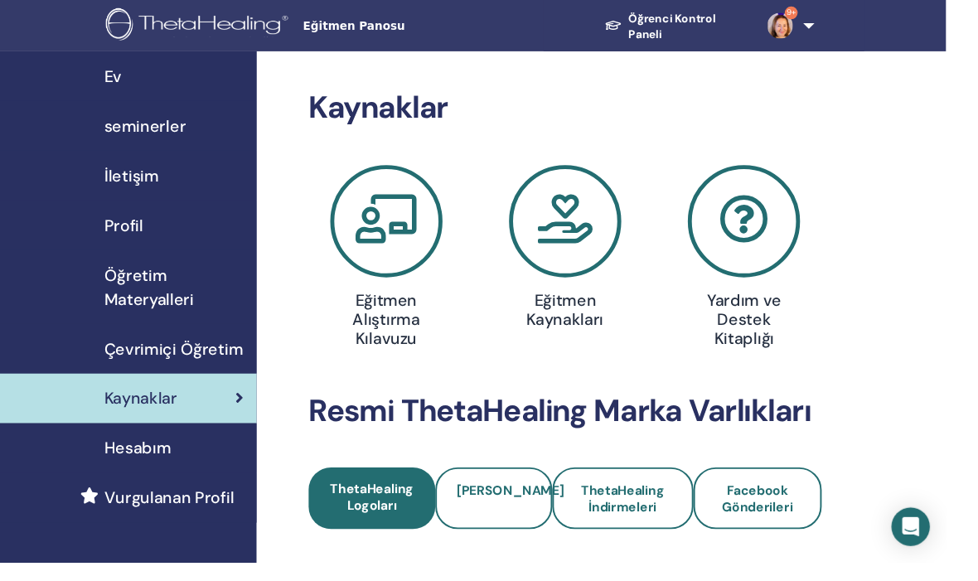
click at [180, 297] on span "Öğretim Materyalleri" at bounding box center [180, 297] width 144 height 50
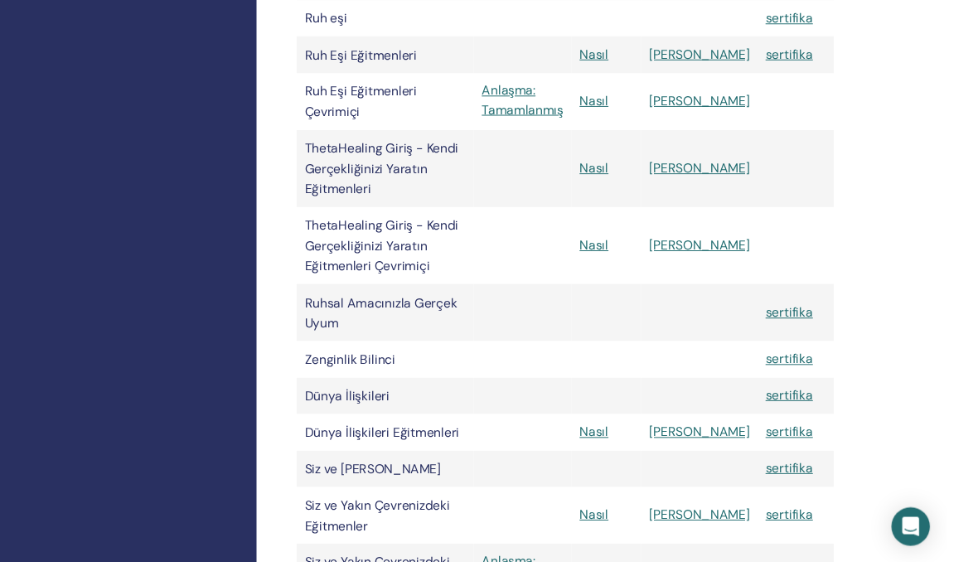
scroll to position [2627, 0]
